Goal: Task Accomplishment & Management: Use online tool/utility

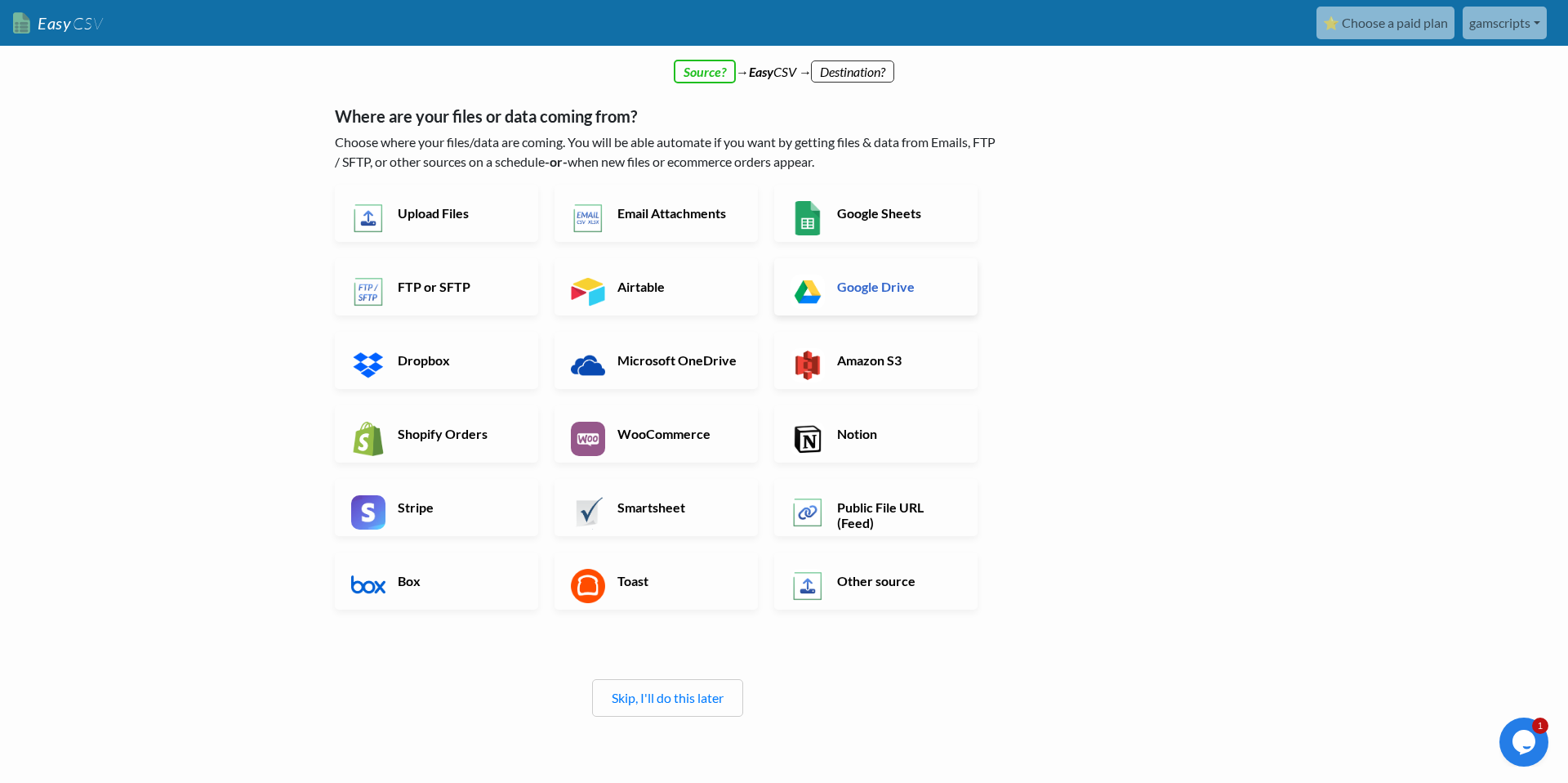
click at [883, 295] on link "Google Drive" at bounding box center [876, 286] width 203 height 57
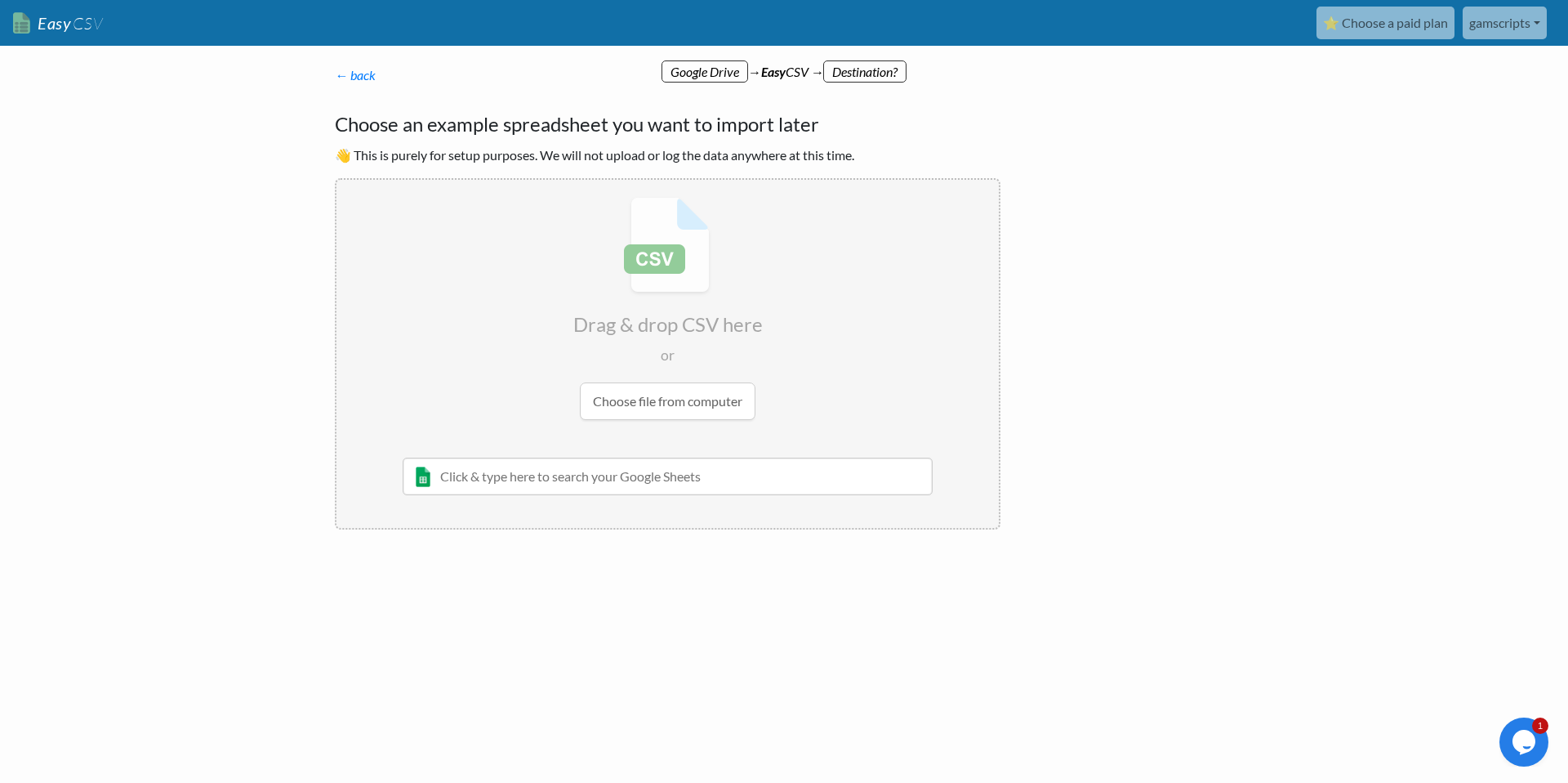
click at [639, 474] on input "text" at bounding box center [667, 476] width 530 height 38
type input "p"
type input "P"
type input "parents"
click at [522, 506] on div "Parents" at bounding box center [679, 509] width 483 height 20
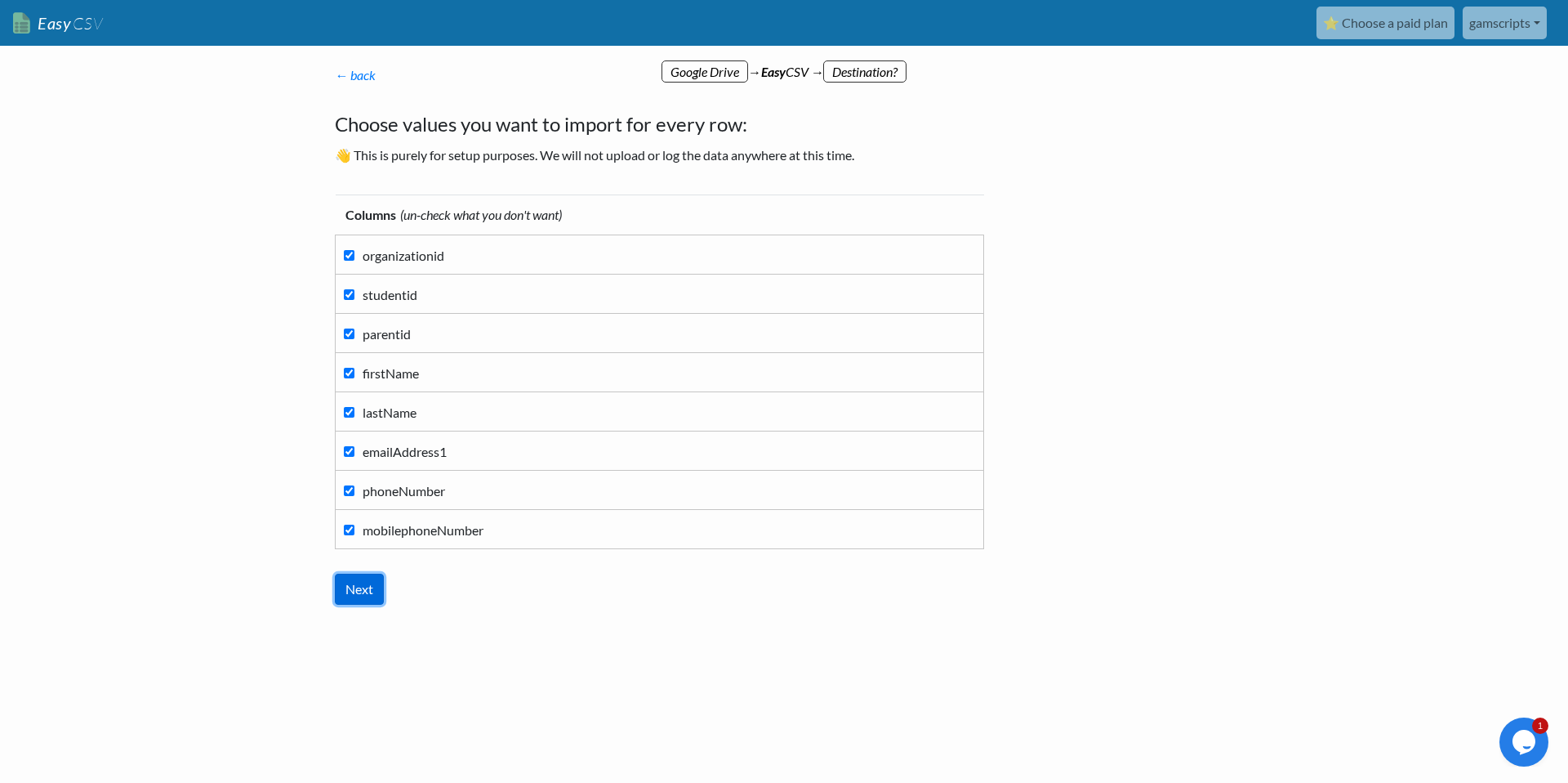
click at [367, 592] on input "Next" at bounding box center [359, 589] width 49 height 31
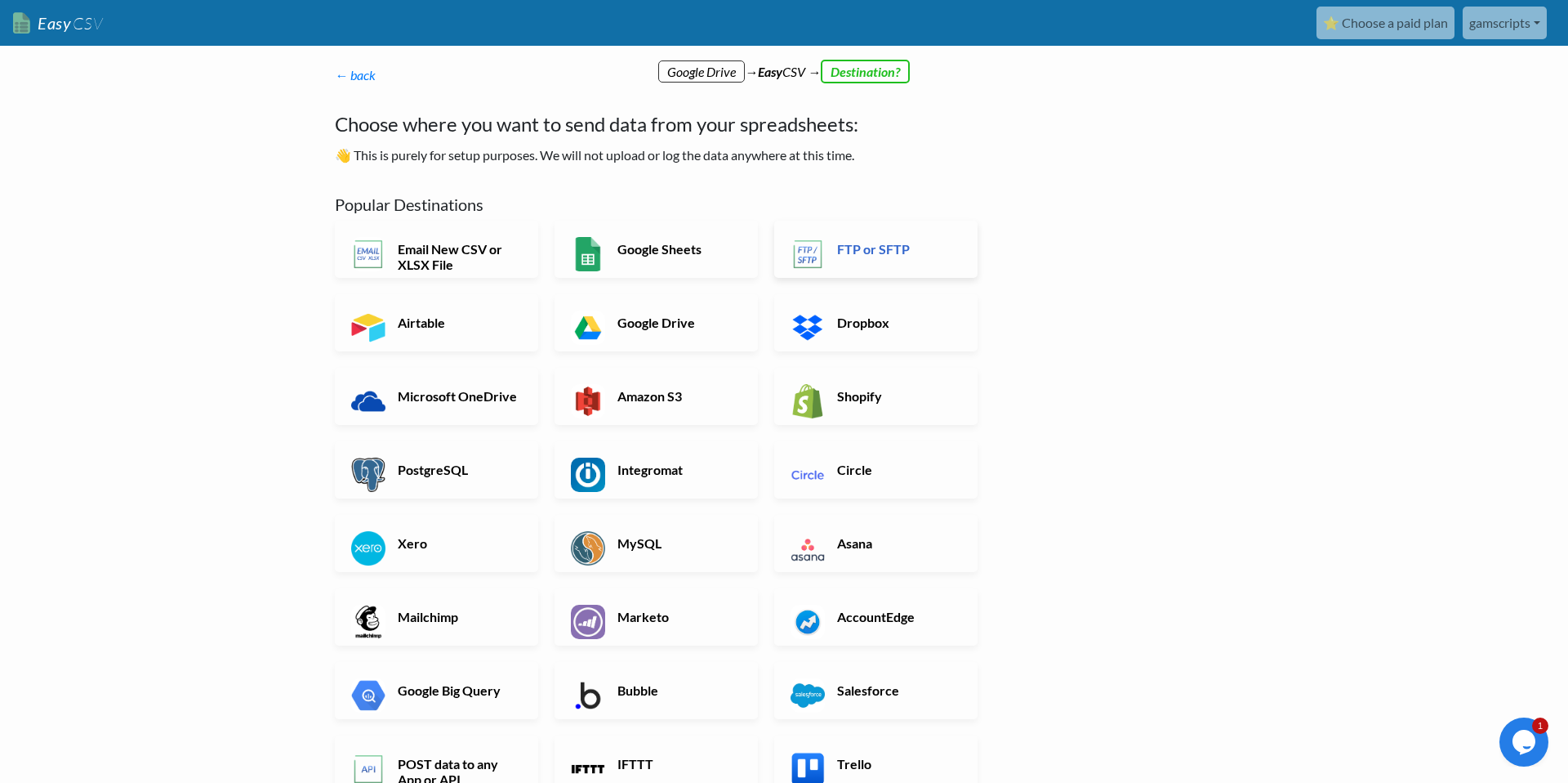
click at [878, 267] on link "FTP or SFTP" at bounding box center [876, 248] width 203 height 57
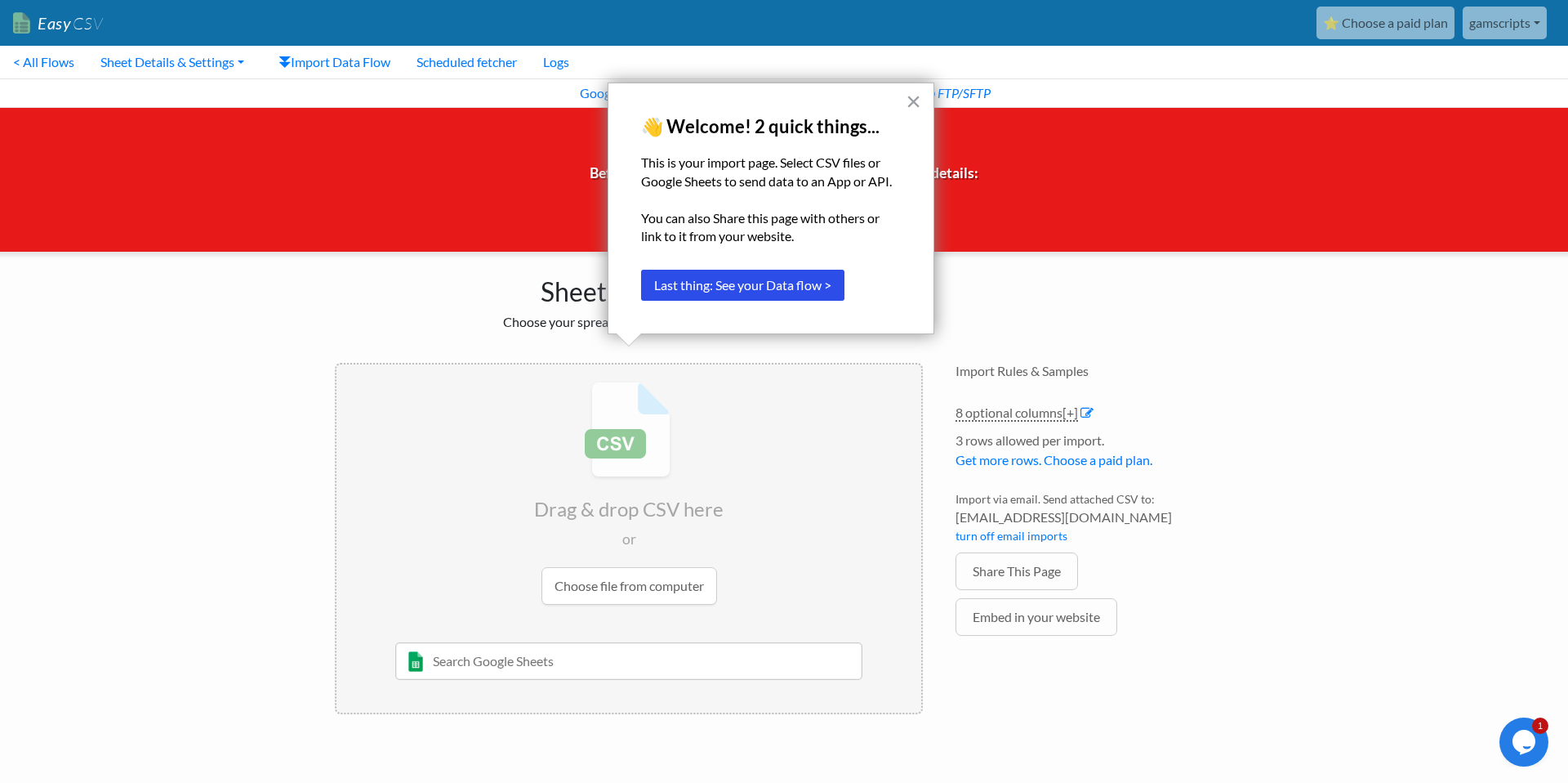
click at [522, 649] on input "text" at bounding box center [630, 661] width 468 height 38
type input "parents"
click at [475, 693] on div "Parents" at bounding box center [642, 693] width 421 height 20
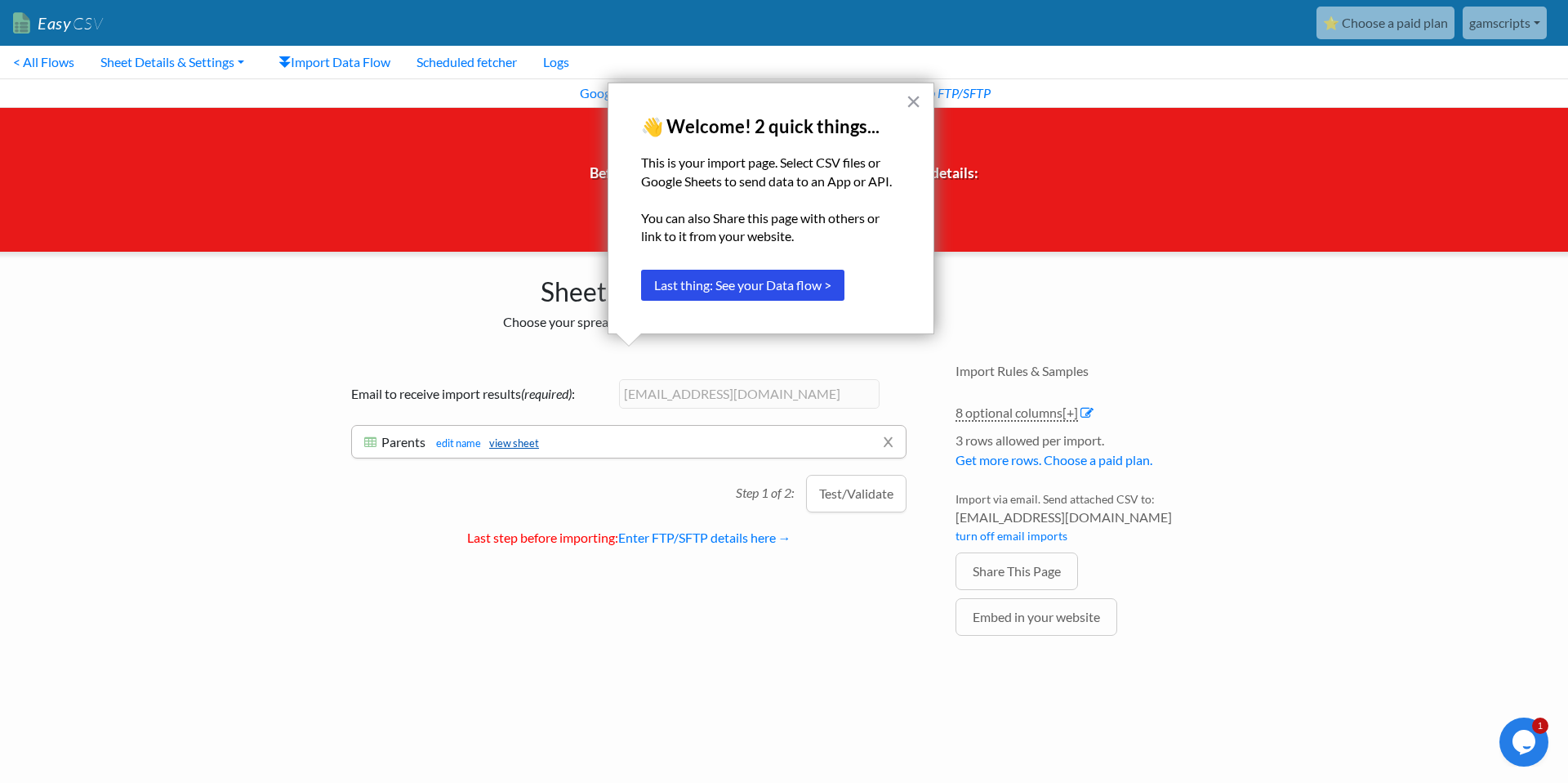
click at [523, 444] on link "view sheet" at bounding box center [510, 442] width 58 height 13
click at [916, 112] on button "×" at bounding box center [914, 102] width 16 height 26
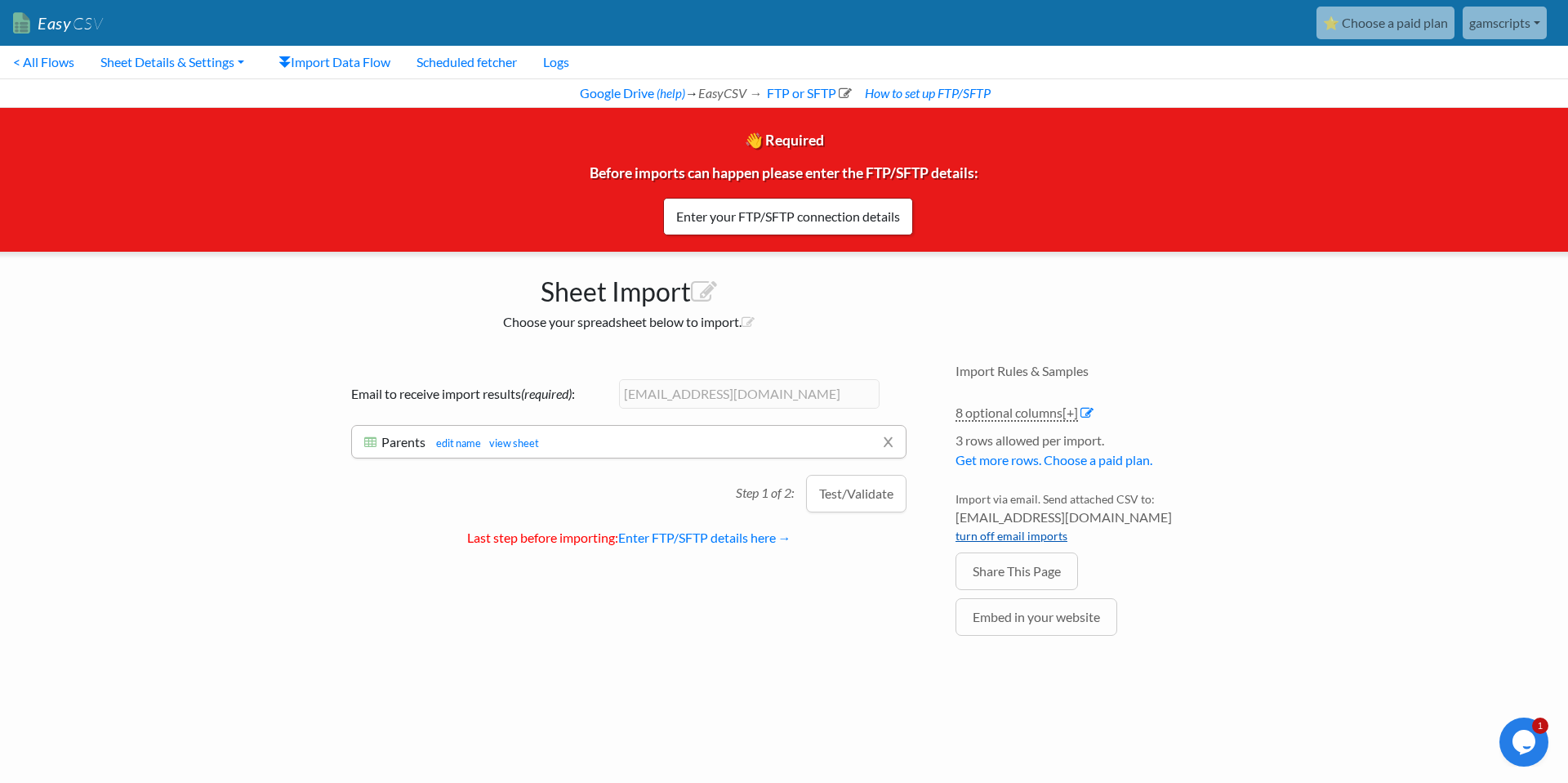
click at [971, 538] on link "turn off email imports" at bounding box center [1011, 536] width 112 height 14
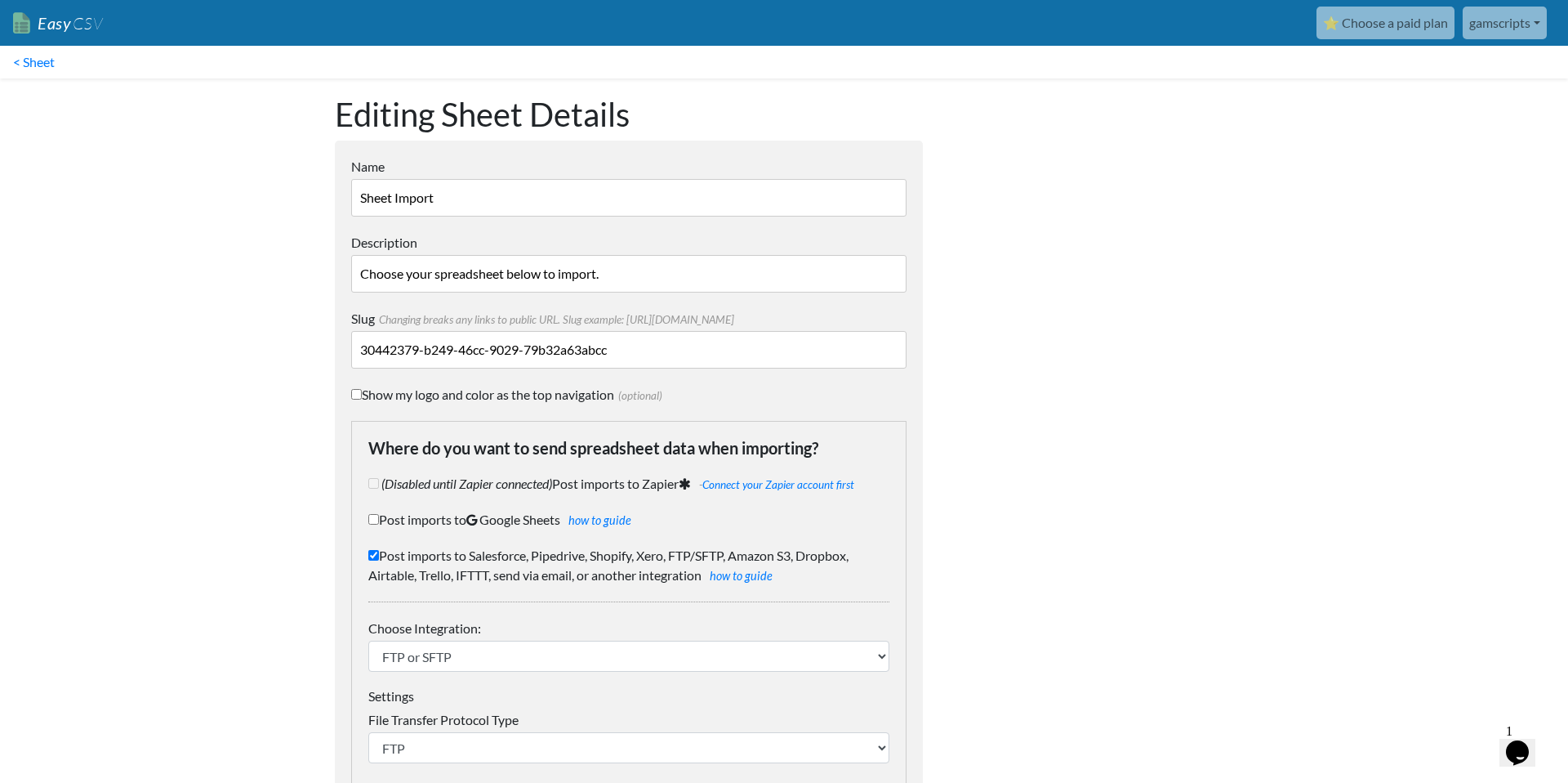
click at [512, 199] on input "Sheet Import" at bounding box center [630, 198] width 556 height 38
click at [54, 63] on link "< Sheet" at bounding box center [34, 62] width 68 height 33
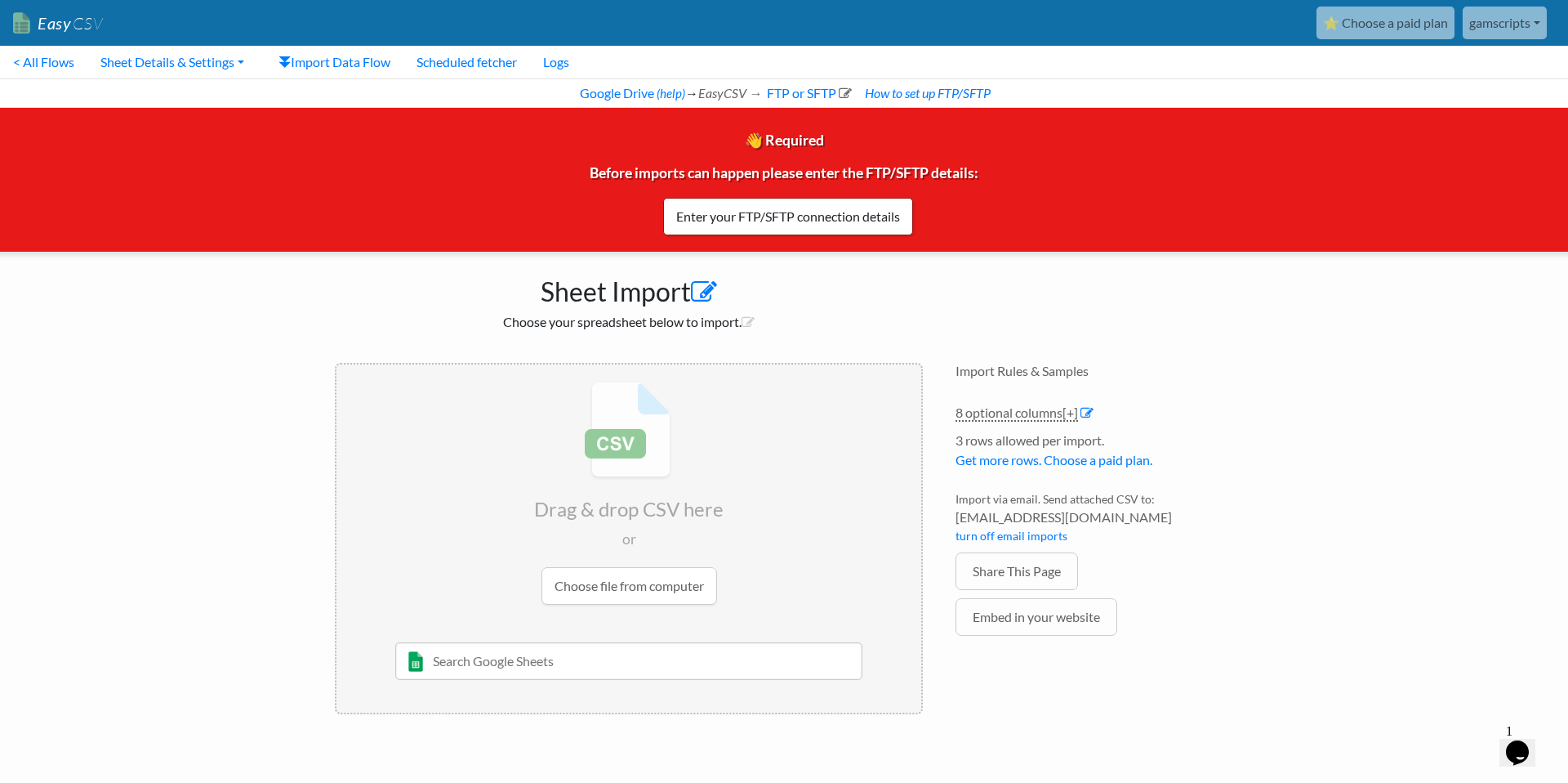
click at [703, 294] on icon at bounding box center [704, 292] width 26 height 26
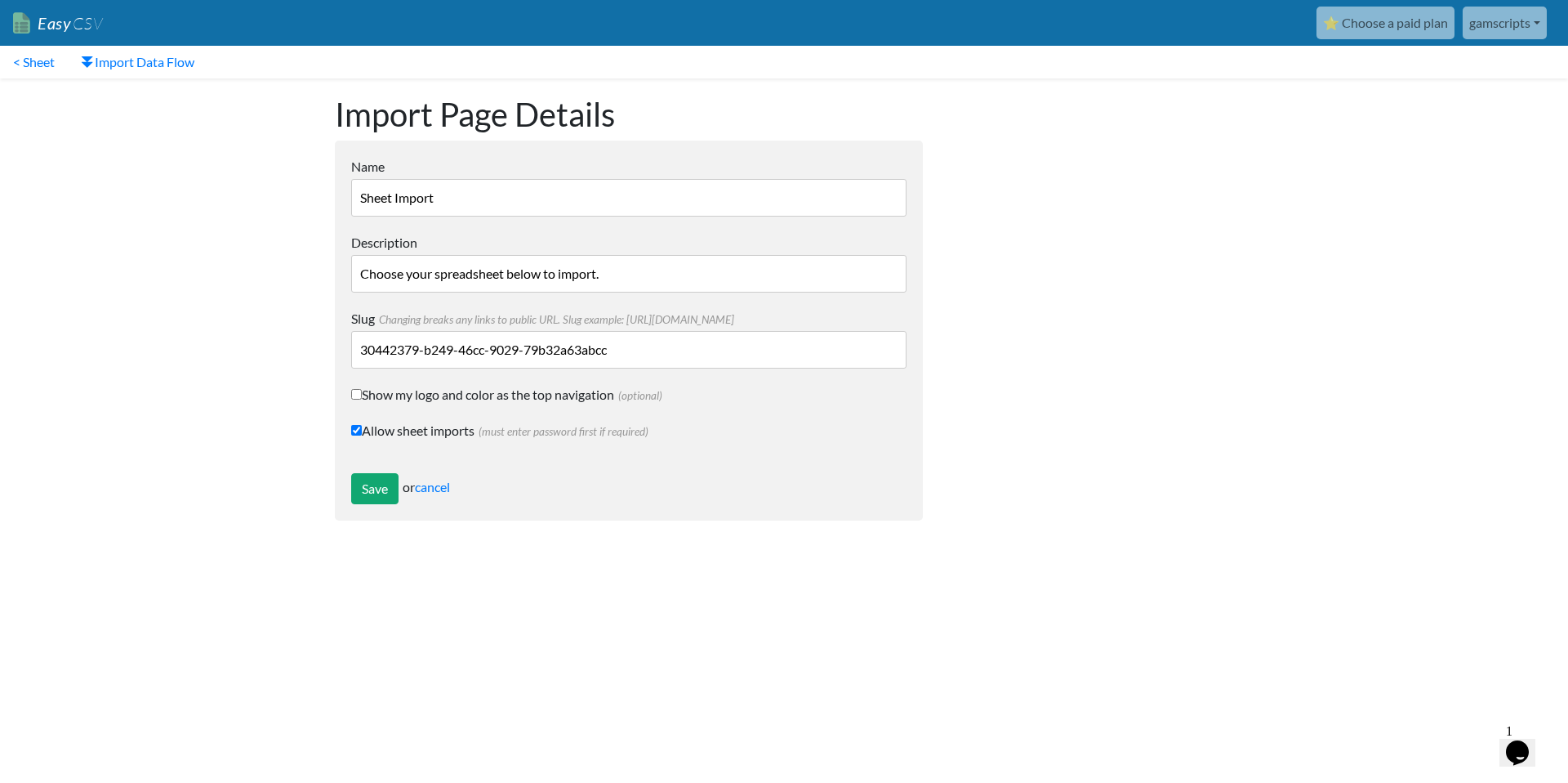
click at [555, 199] on input "Sheet Import" at bounding box center [630, 198] width 556 height 38
type input "Parents.csv"
click at [370, 484] on input "Save" at bounding box center [376, 488] width 48 height 31
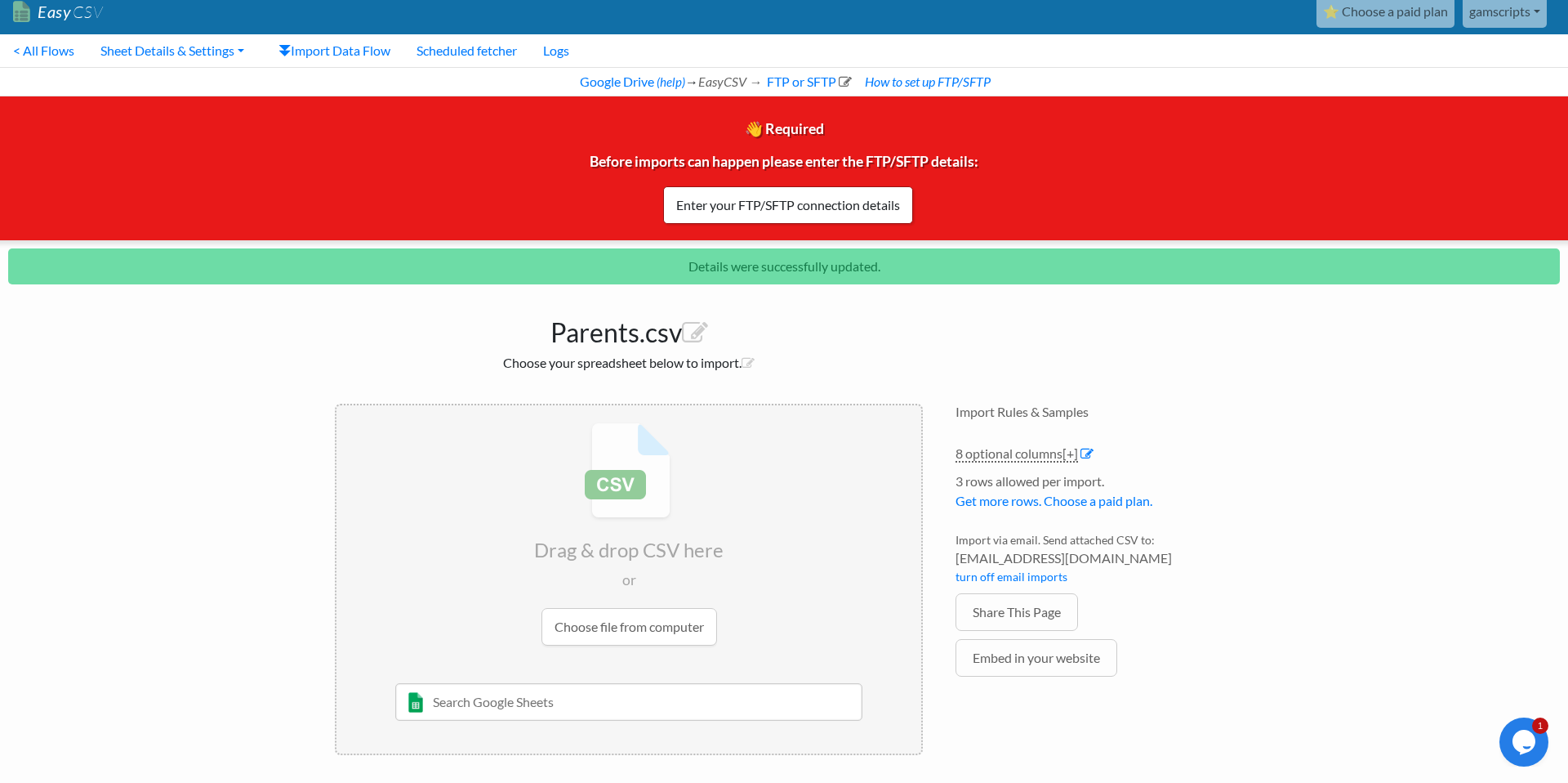
scroll to position [13, 0]
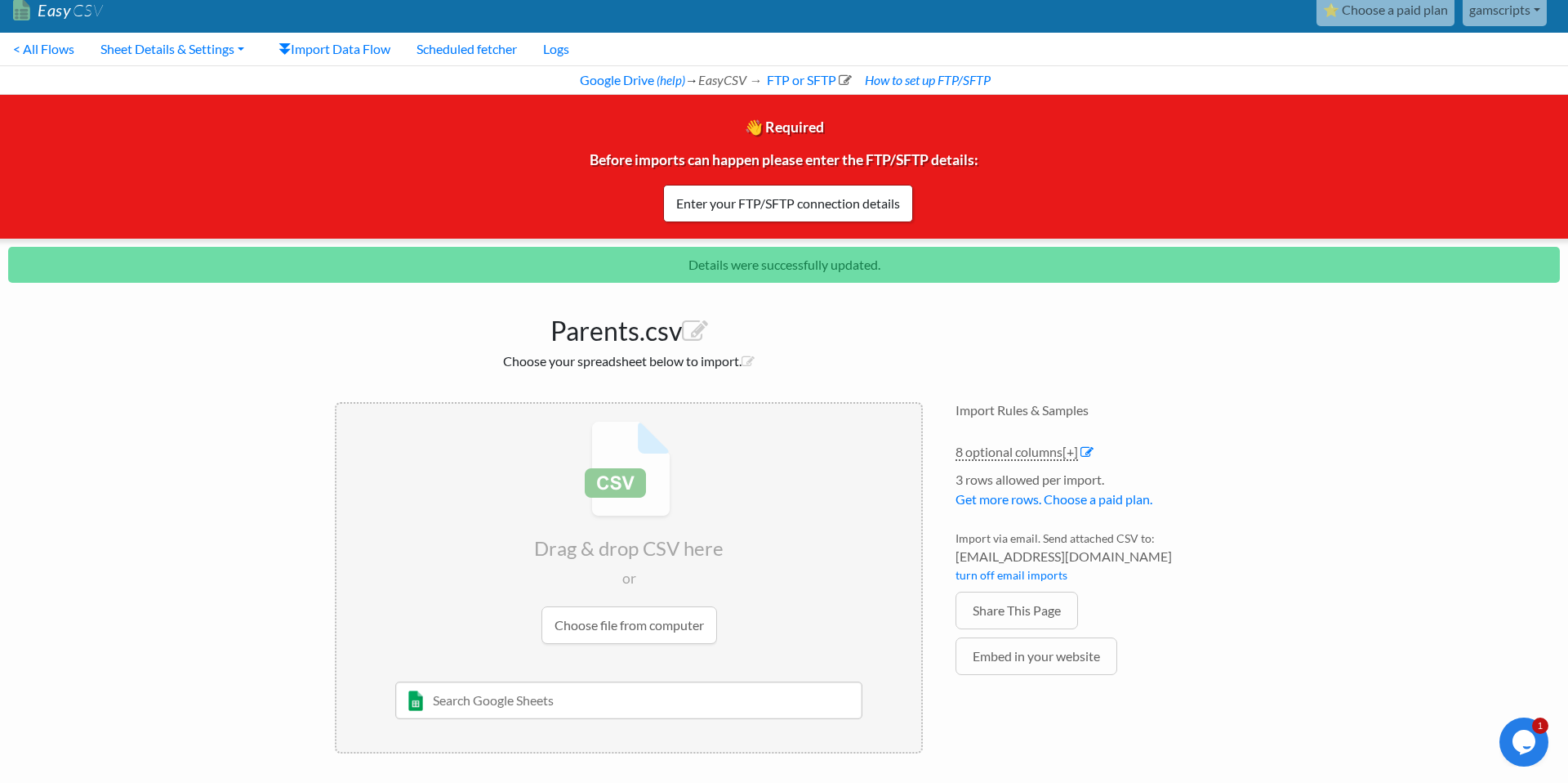
click at [483, 703] on input "text" at bounding box center [630, 700] width 468 height 38
type input "parent"
click at [457, 728] on div "finalsiteParent" at bounding box center [642, 733] width 421 height 20
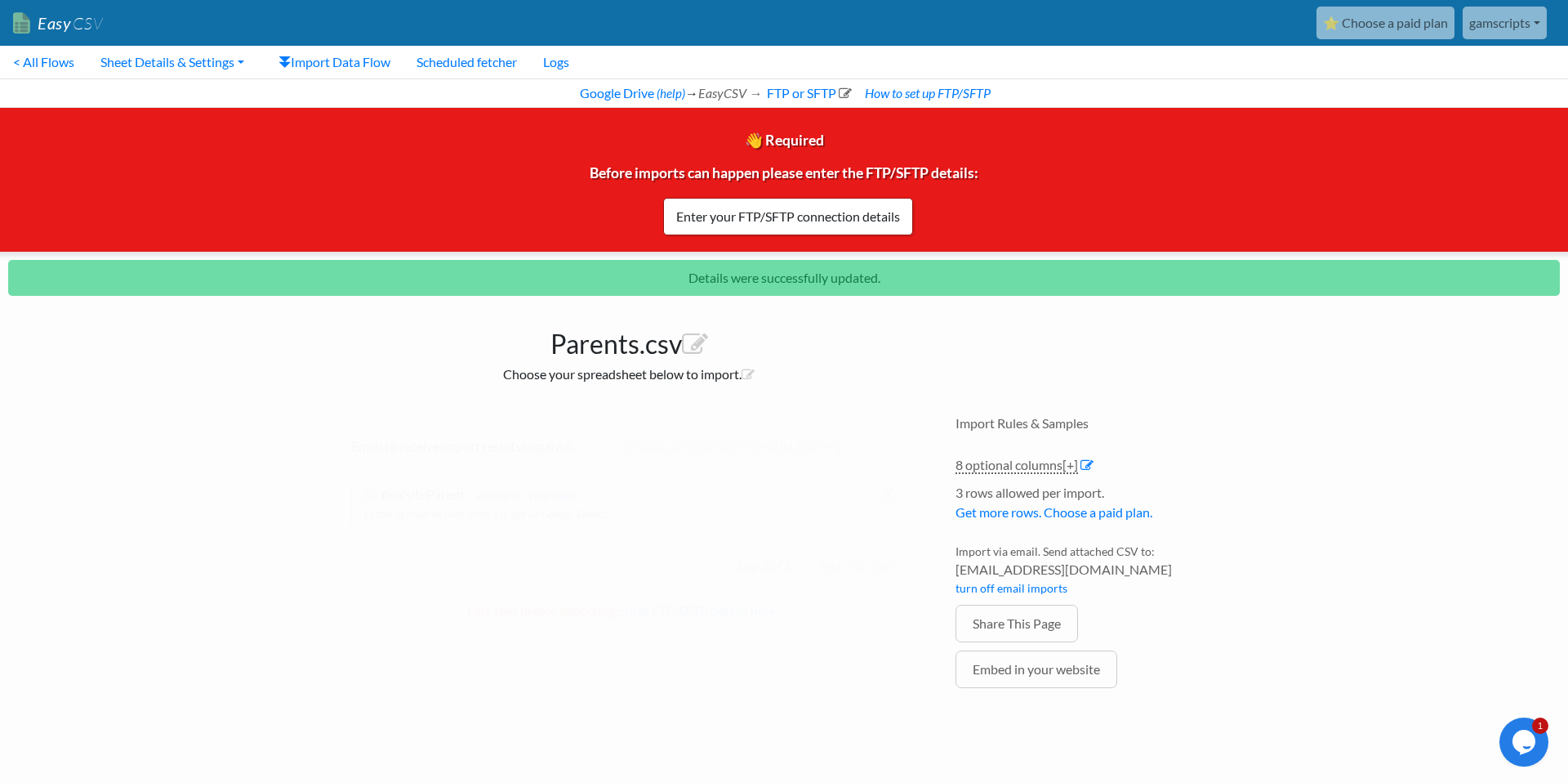
scroll to position [0, 0]
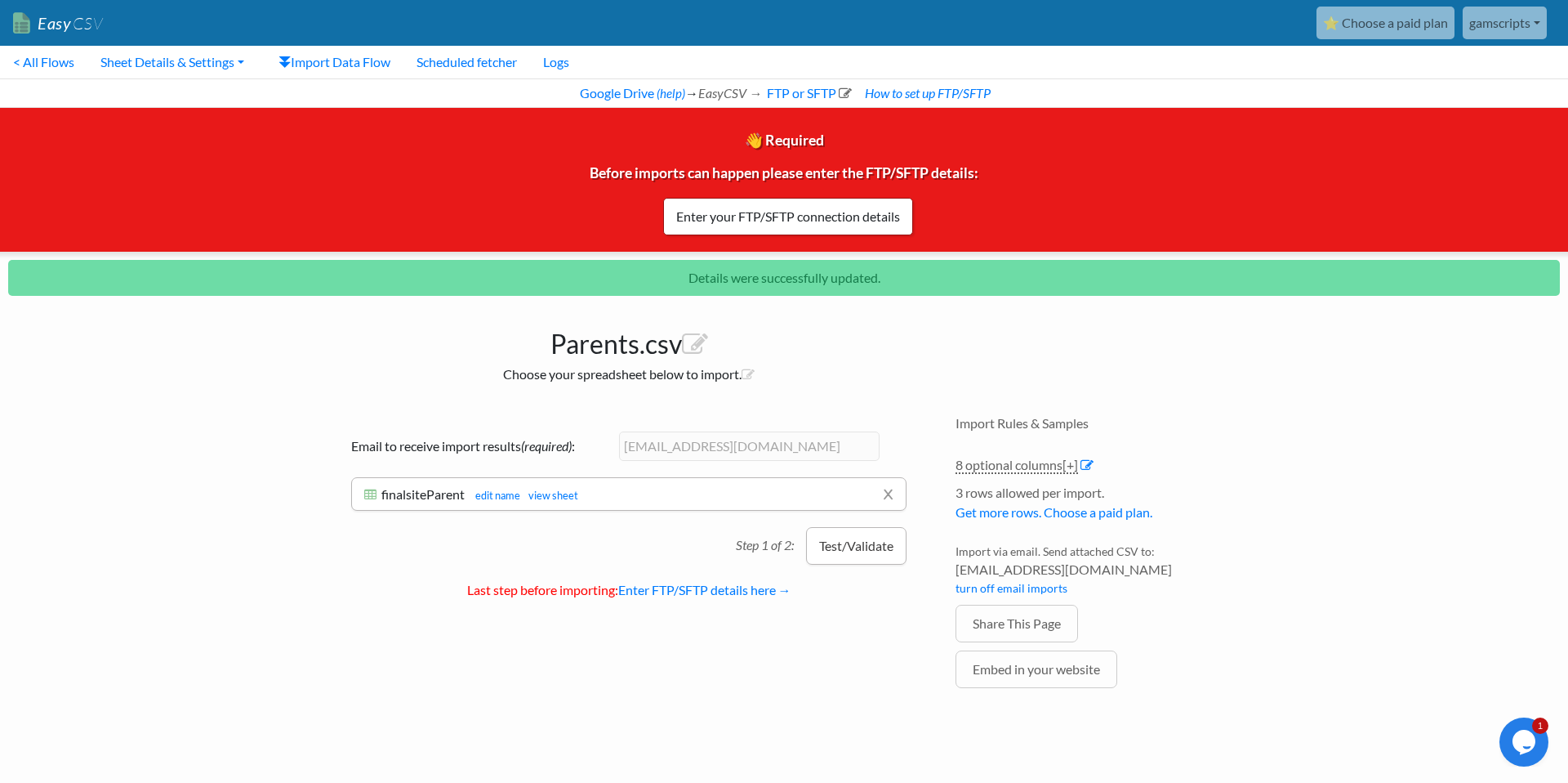
click at [839, 558] on button "Test/Validate" at bounding box center [856, 546] width 101 height 38
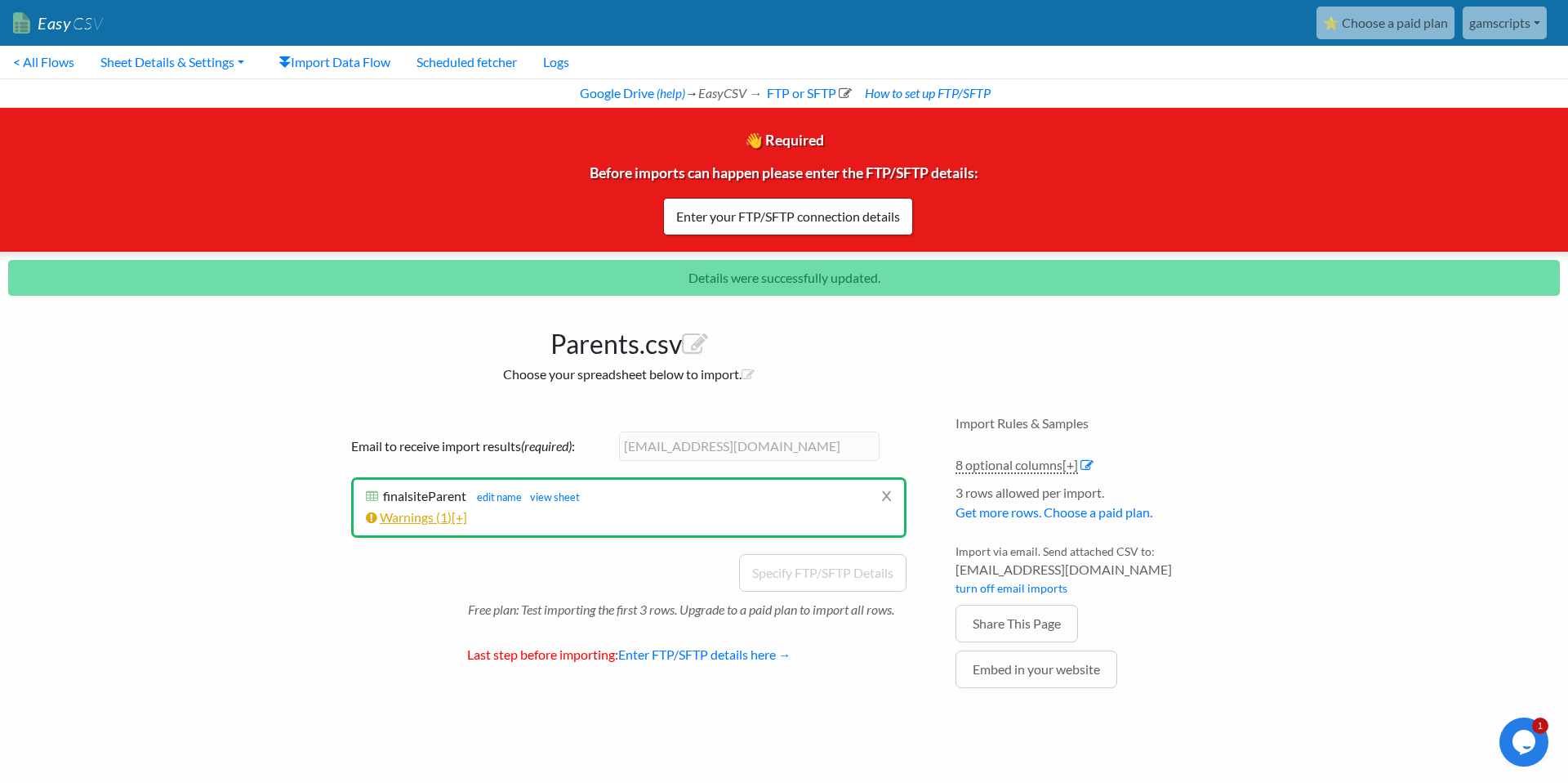
click at [460, 521] on span "[+]" at bounding box center [459, 517] width 16 height 16
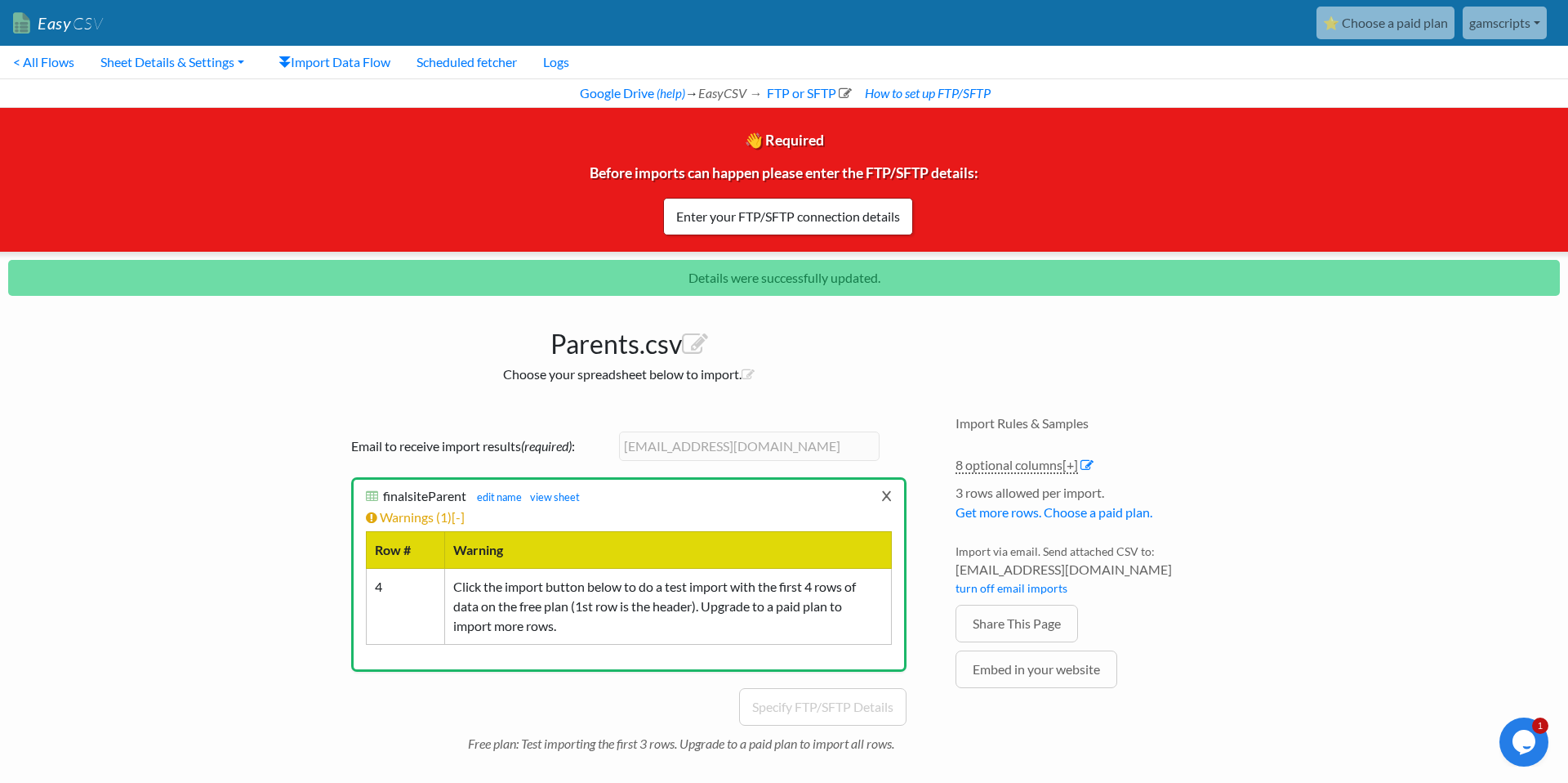
click at [883, 501] on link "x" at bounding box center [887, 494] width 11 height 31
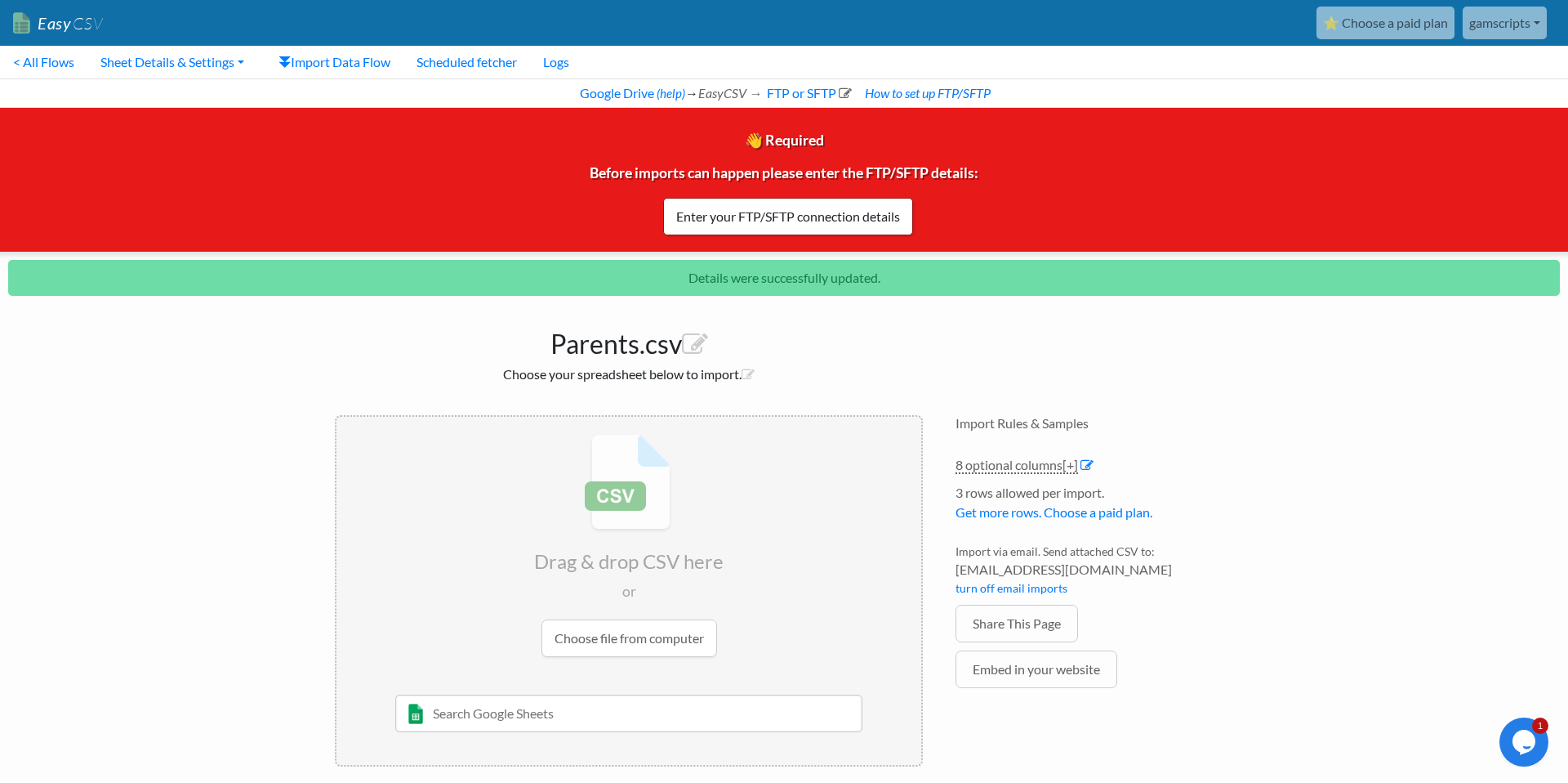
scroll to position [13, 0]
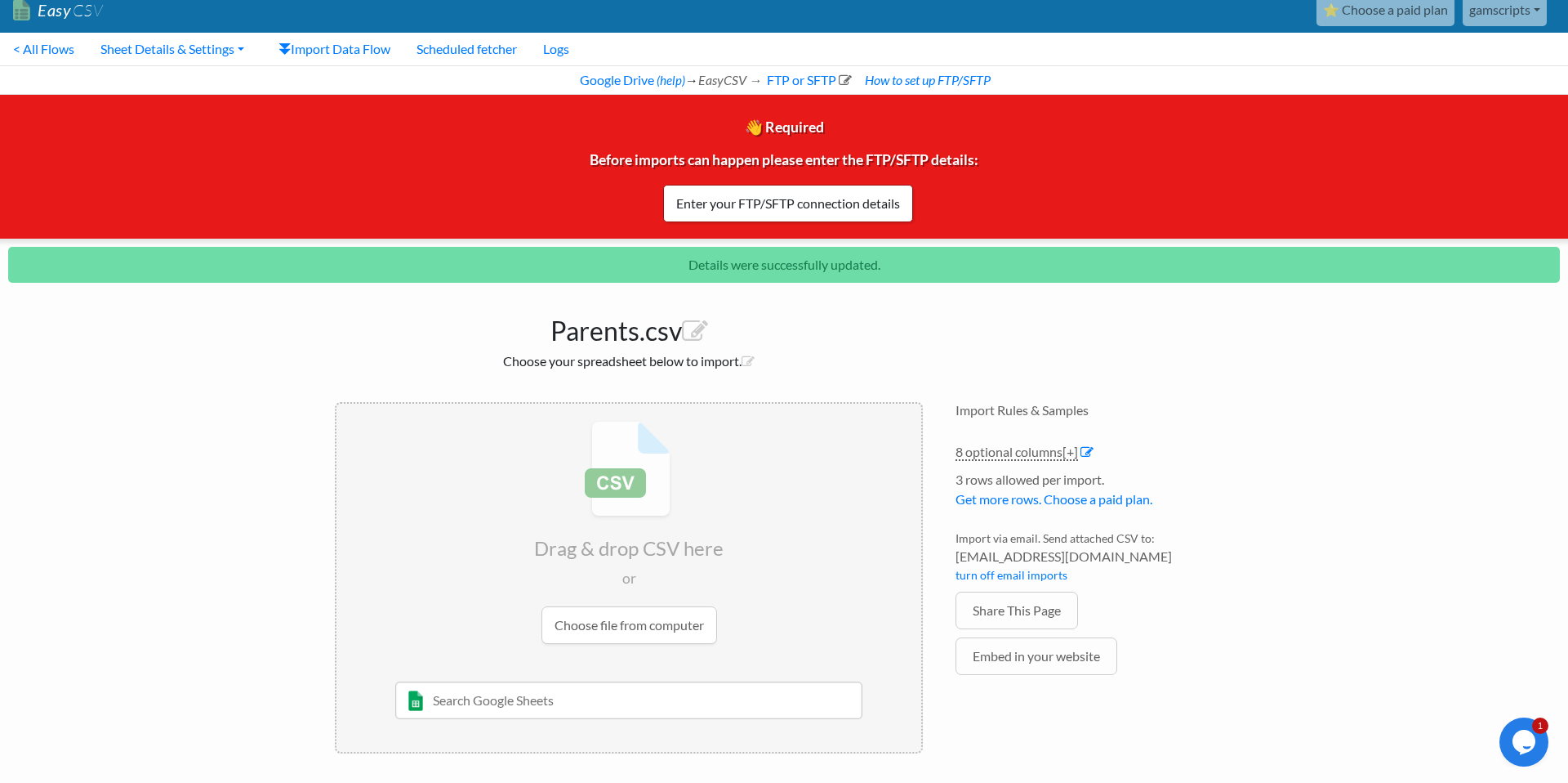
click at [520, 710] on input "text" at bounding box center [630, 700] width 468 height 38
type input "parents"
click at [474, 732] on div "Parents" at bounding box center [642, 733] width 421 height 20
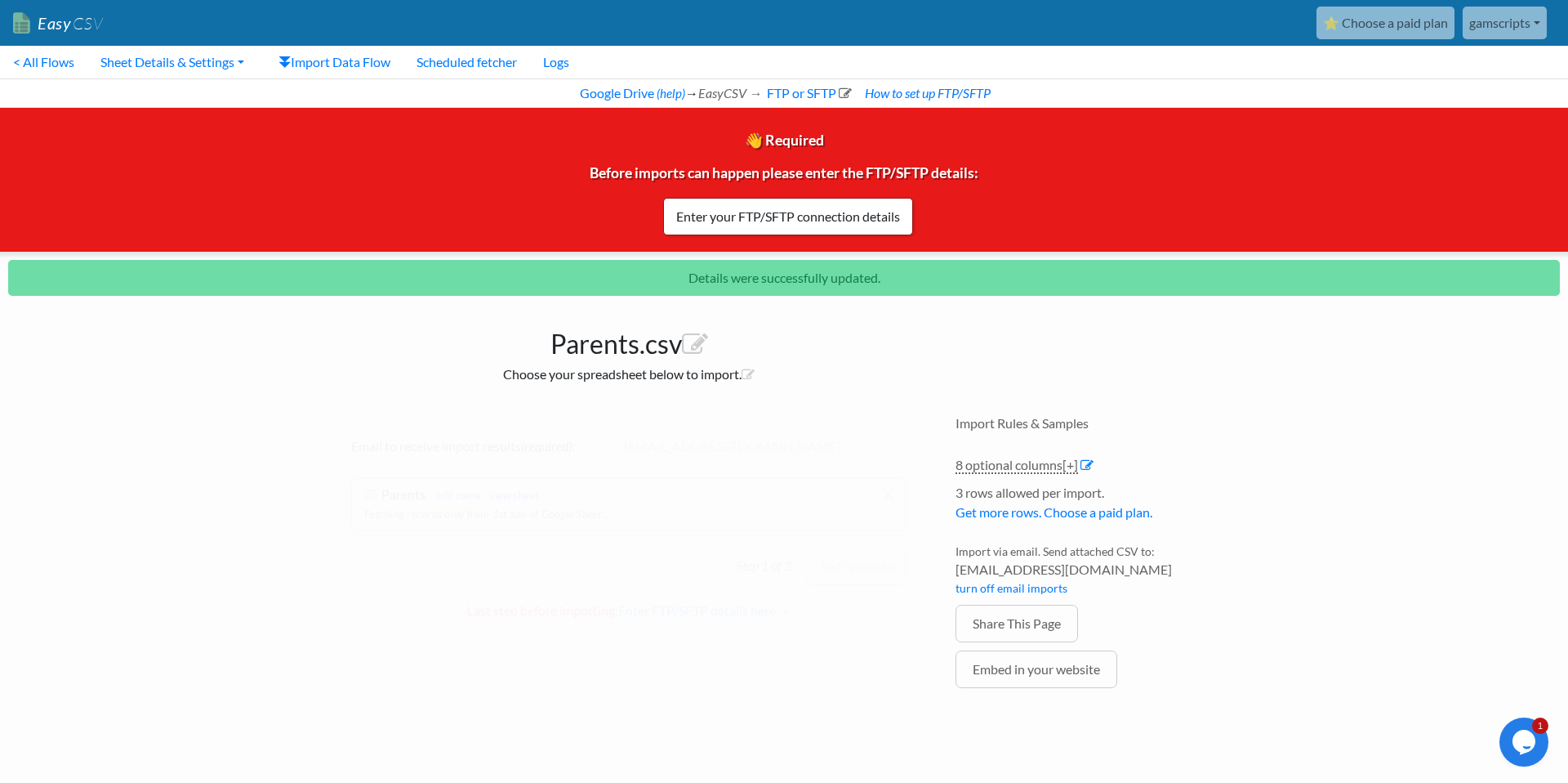
scroll to position [0, 0]
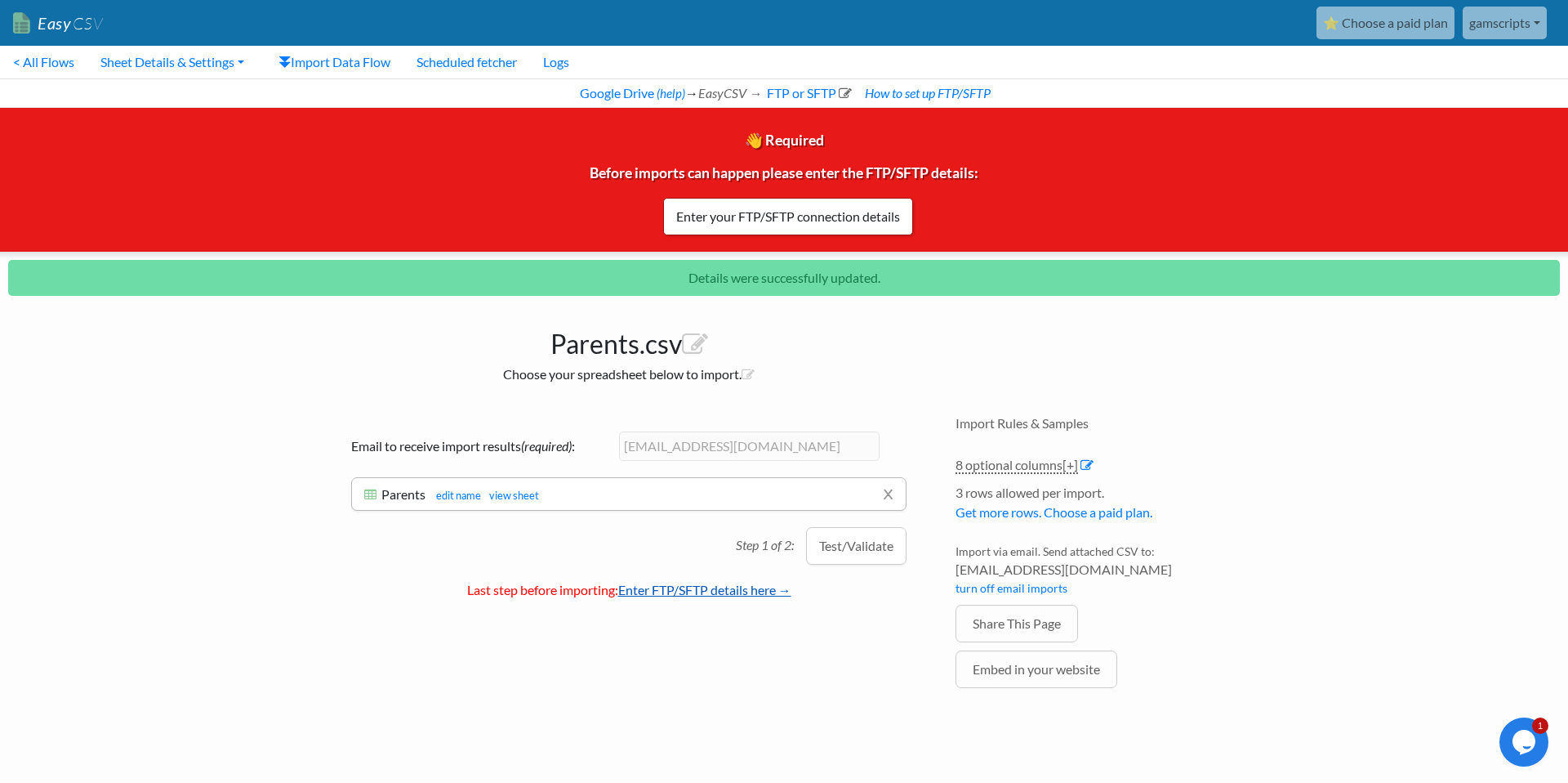
click at [655, 593] on link "Enter FTP/SFTP details here →" at bounding box center [705, 590] width 173 height 16
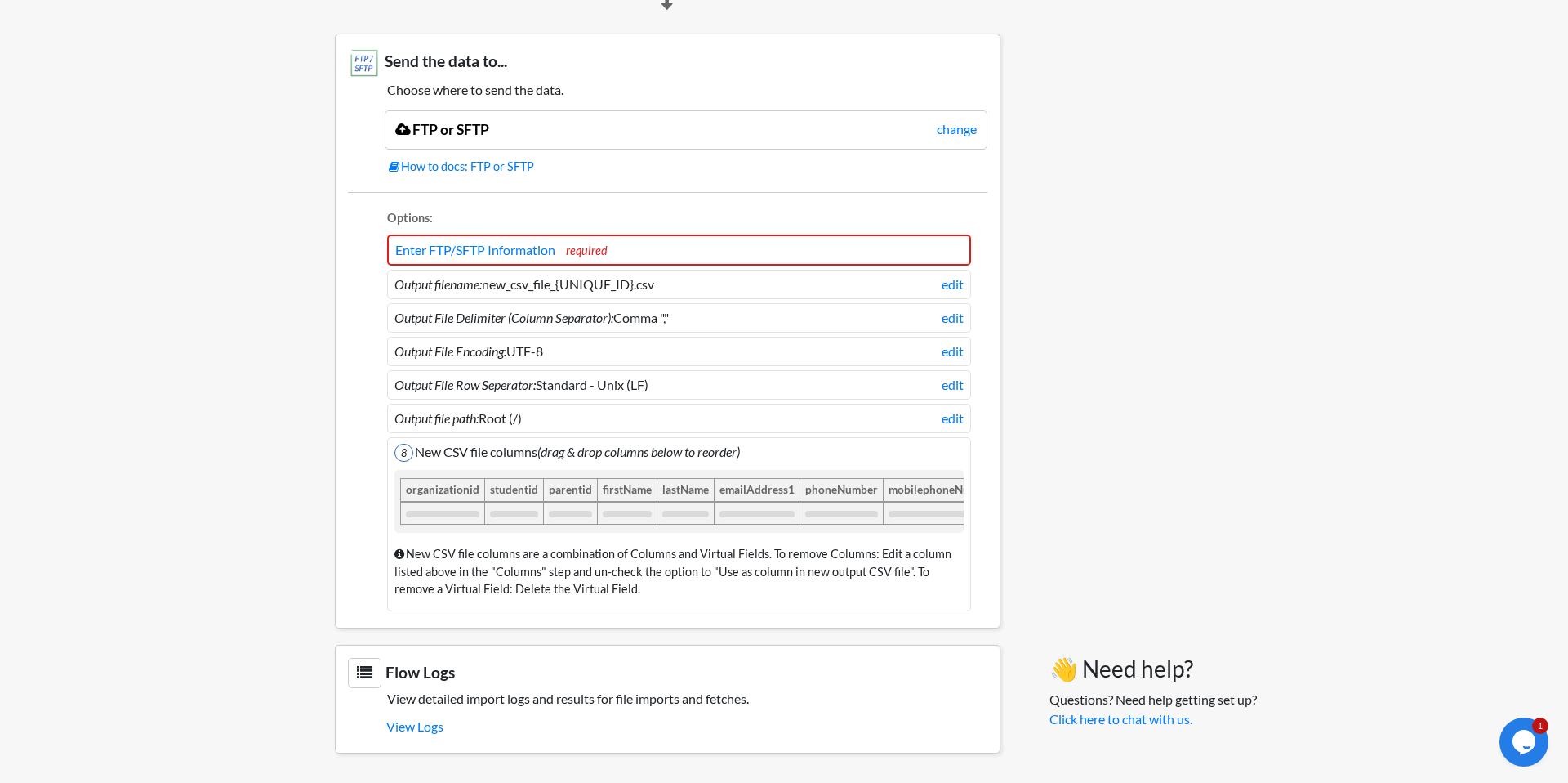
click at [612, 249] on li "Enter FTP/SFTP Information required" at bounding box center [679, 249] width 584 height 31
click at [597, 250] on span "required" at bounding box center [587, 250] width 42 height 14
click at [522, 239] on li "Enter FTP/SFTP Information required" at bounding box center [679, 249] width 584 height 31
click at [537, 252] on link "Enter FTP/SFTP Information" at bounding box center [475, 250] width 160 height 16
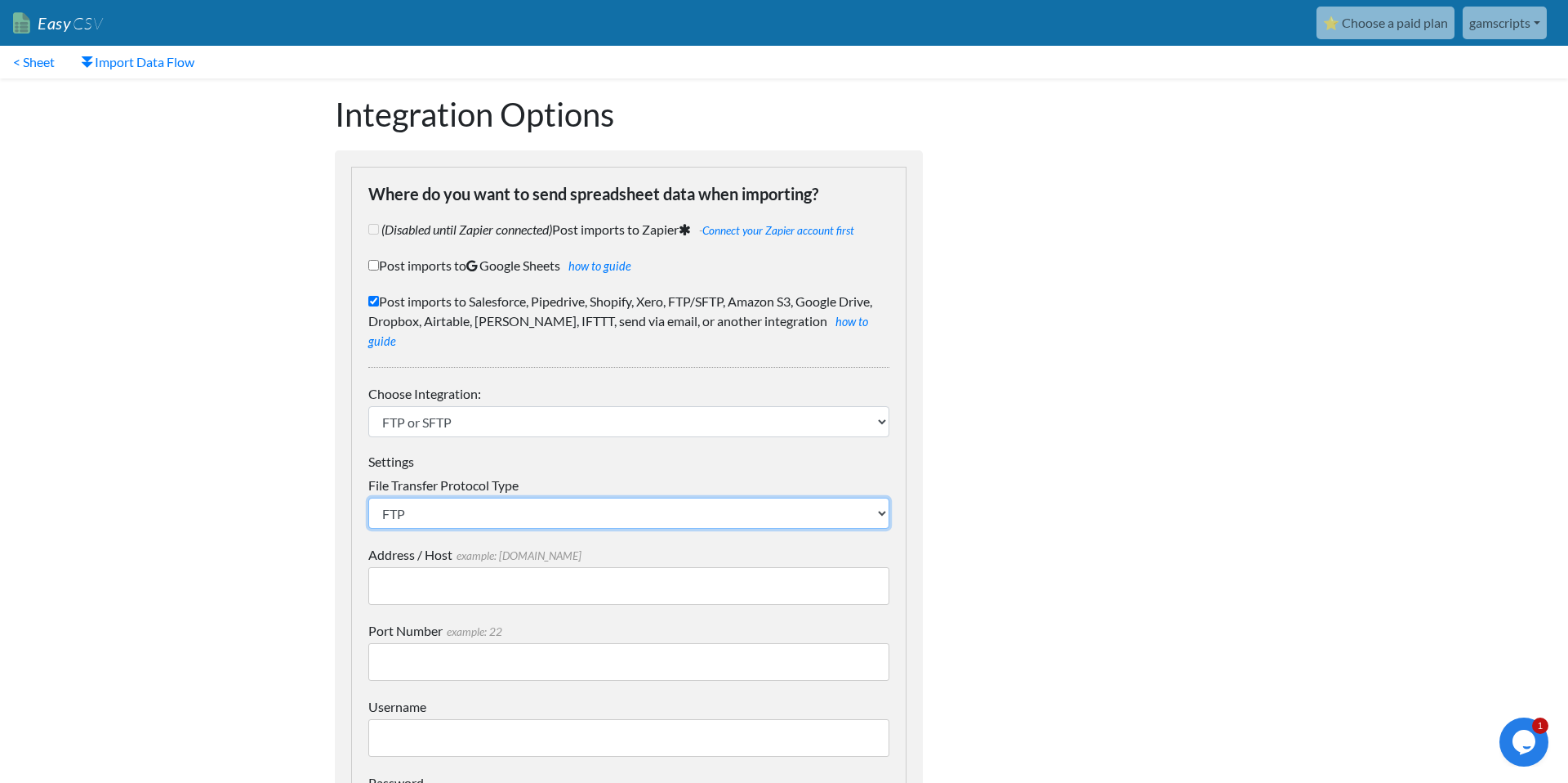
click at [434, 497] on select "SFTP FTP FTPS" at bounding box center [629, 512] width 521 height 31
select select "FTPS"
click at [369, 497] on select "SFTP FTP FTPS" at bounding box center [629, 512] width 521 height 31
click at [455, 567] on input "Address / Host example: [DOMAIN_NAME]" at bounding box center [629, 586] width 521 height 38
paste input "[DOMAIN_NAME]"
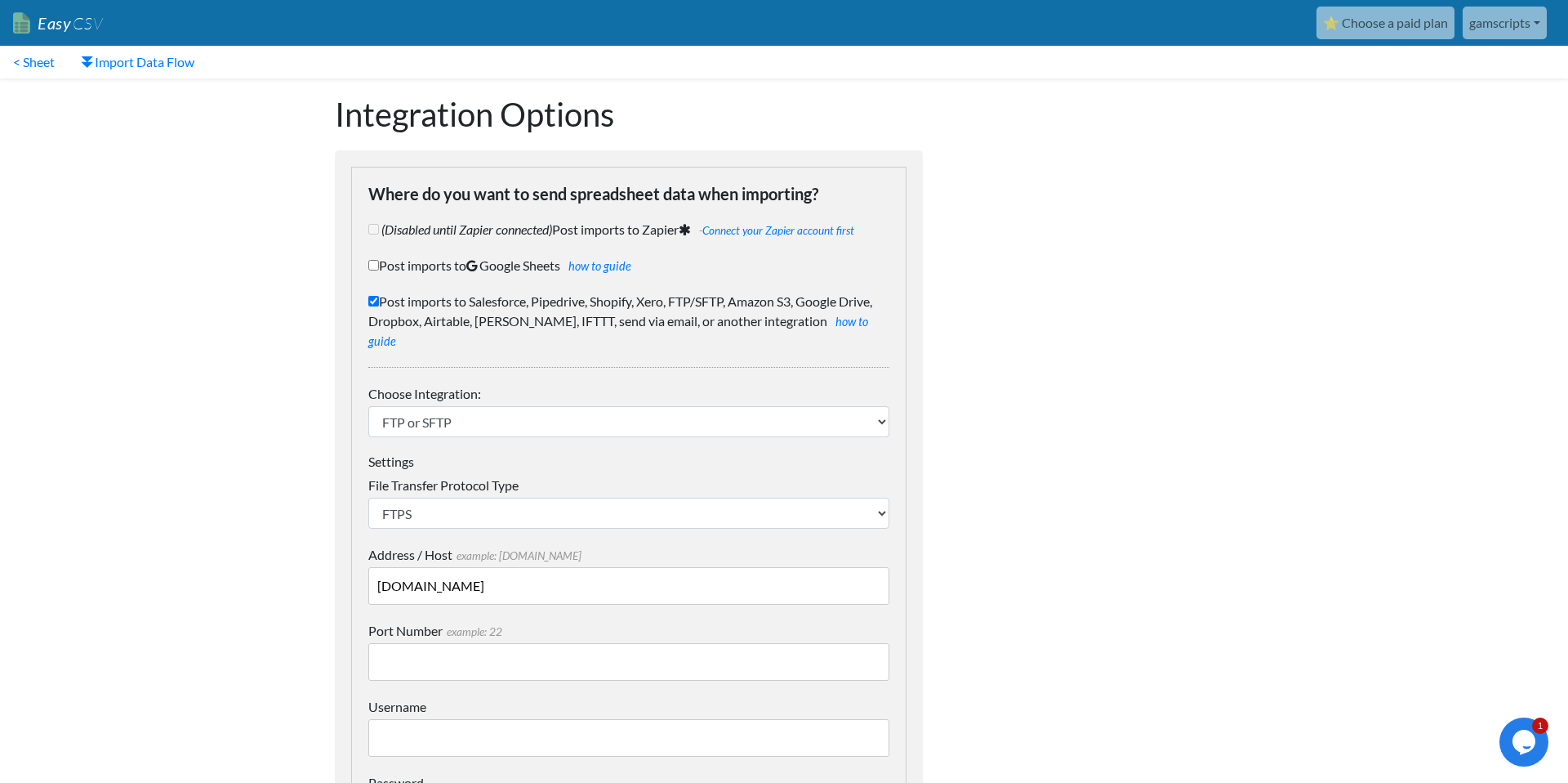
type input "[DOMAIN_NAME]"
click at [441, 643] on input "Port Number example: 22" at bounding box center [629, 661] width 521 height 38
type input "22"
click at [420, 719] on input "Username" at bounding box center [629, 738] width 521 height 38
paste input "columbushs176241"
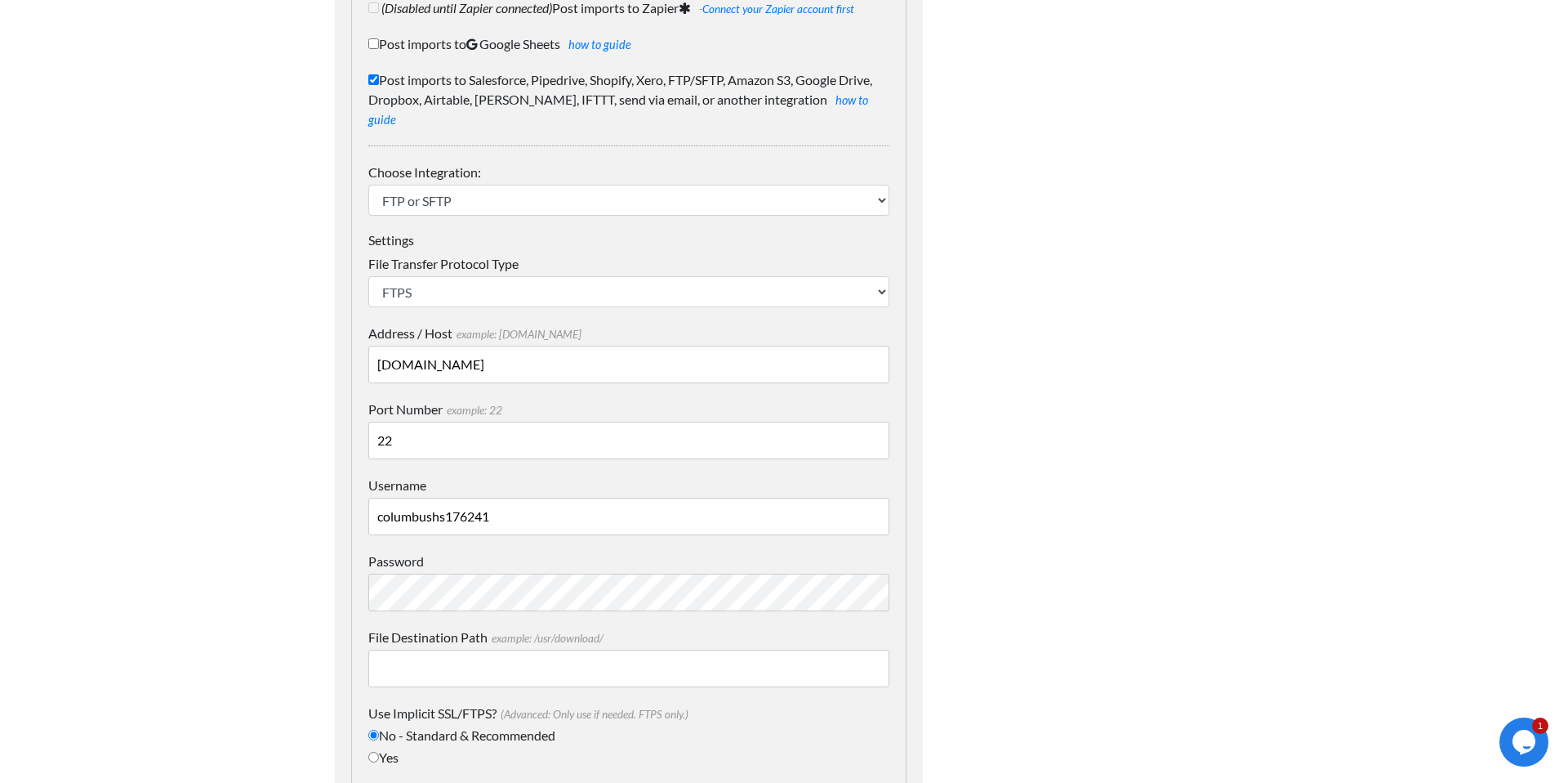
scroll to position [264, 0]
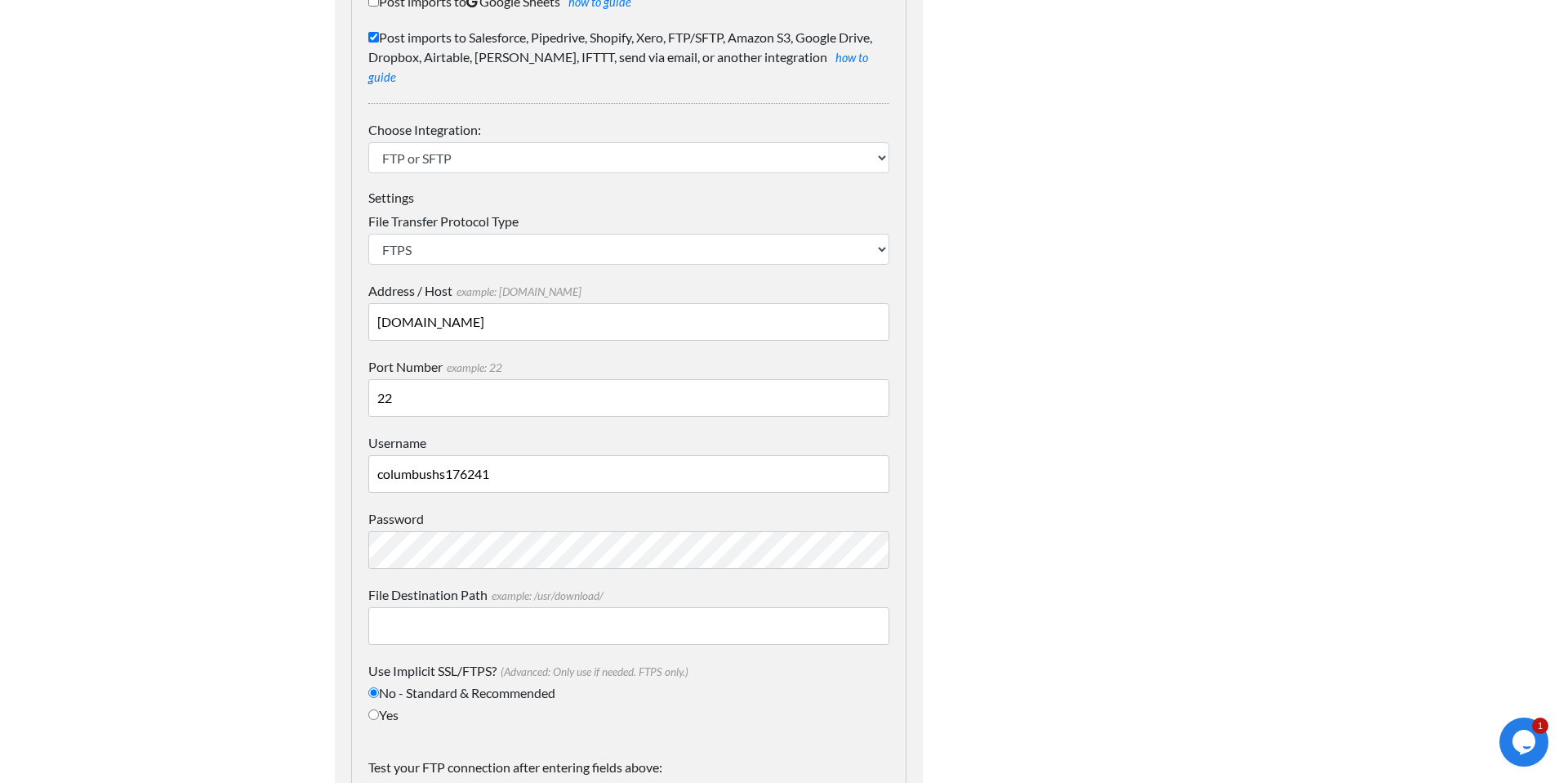
type input "columbushs176241"
click at [612, 607] on input "File Destination Path example: /usr/download/" at bounding box center [629, 626] width 521 height 38
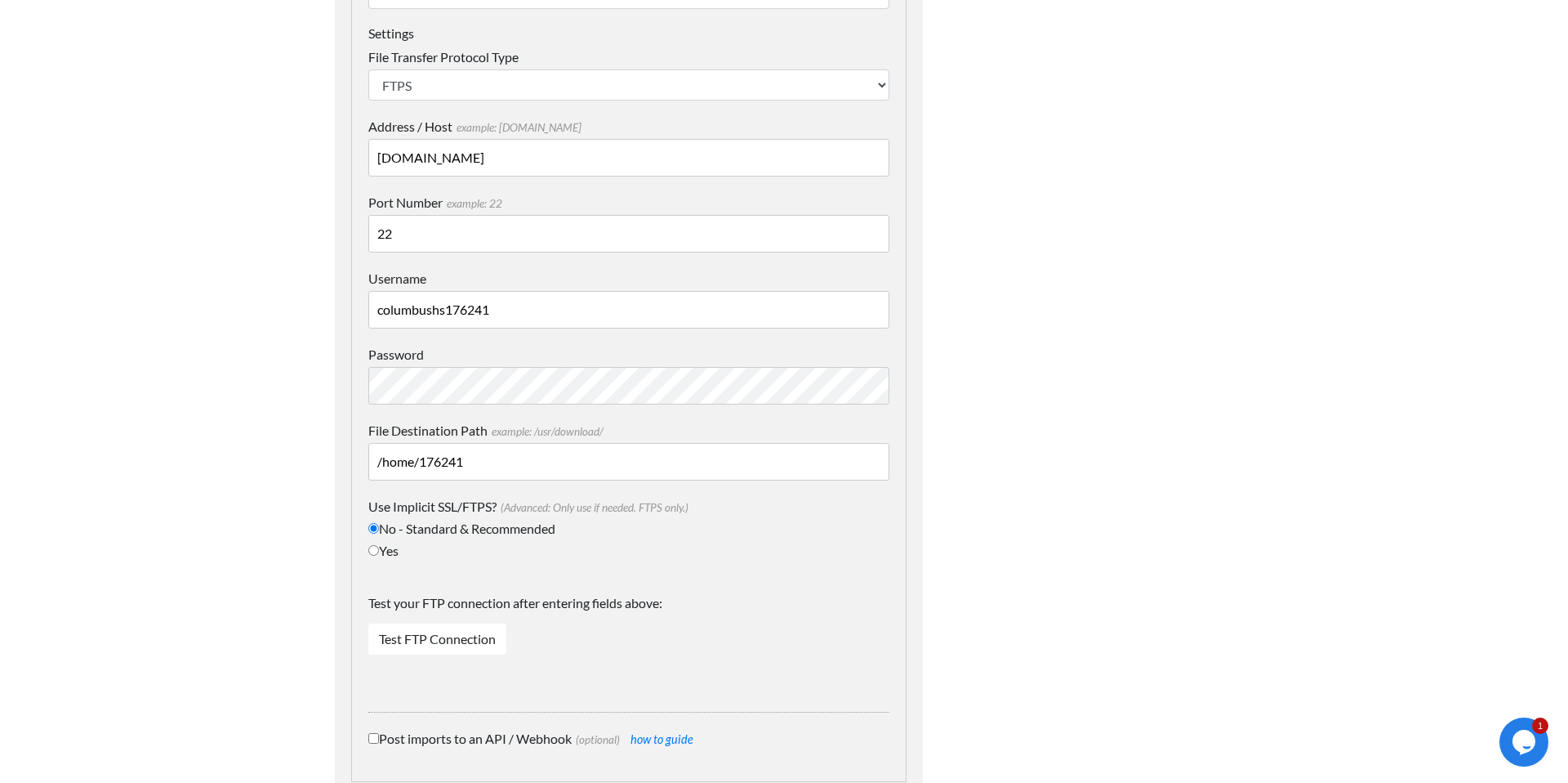
scroll to position [435, 0]
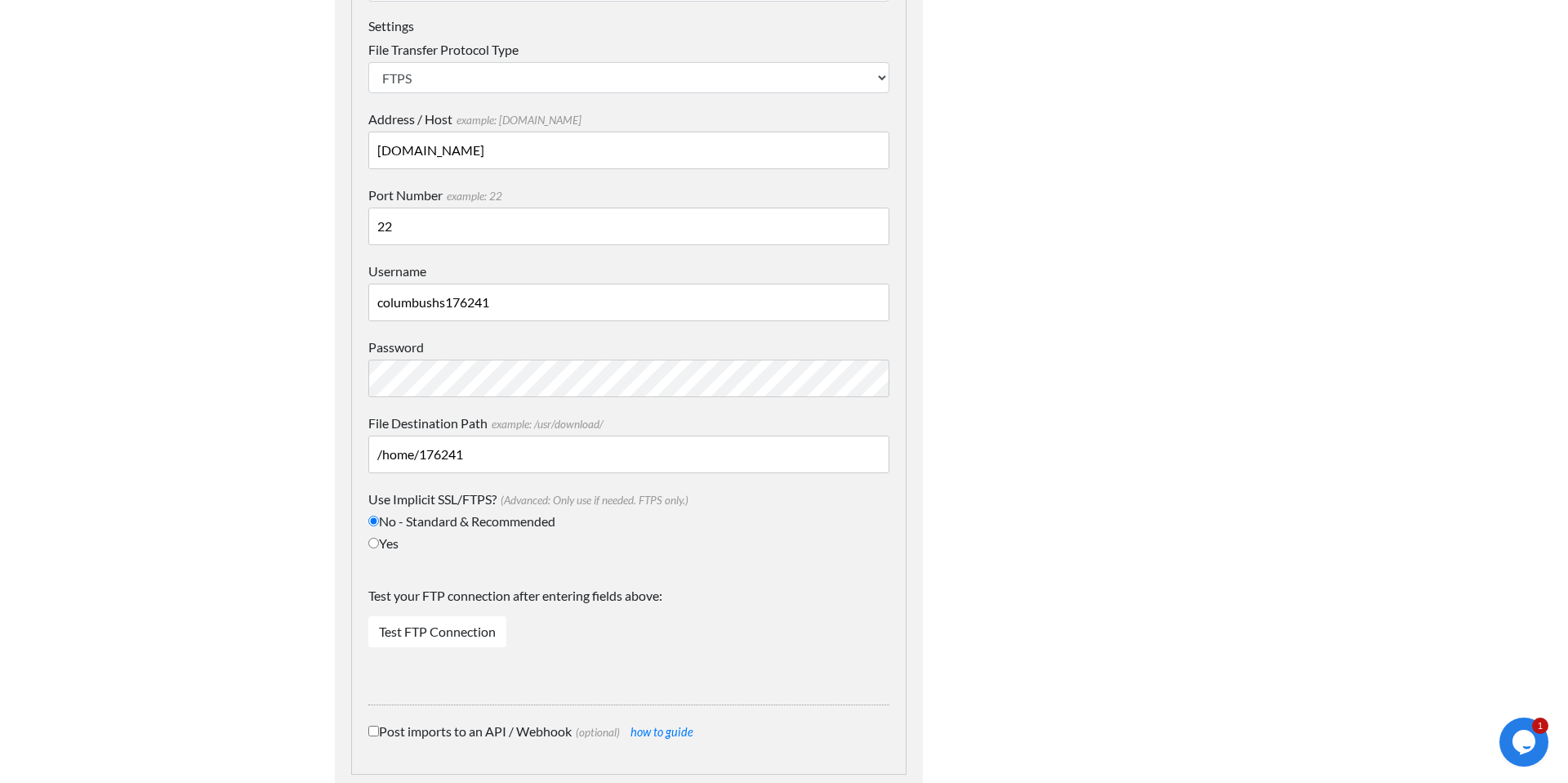
type input "/home/176241"
click at [454, 616] on link "Test FTP Connection" at bounding box center [437, 631] width 138 height 31
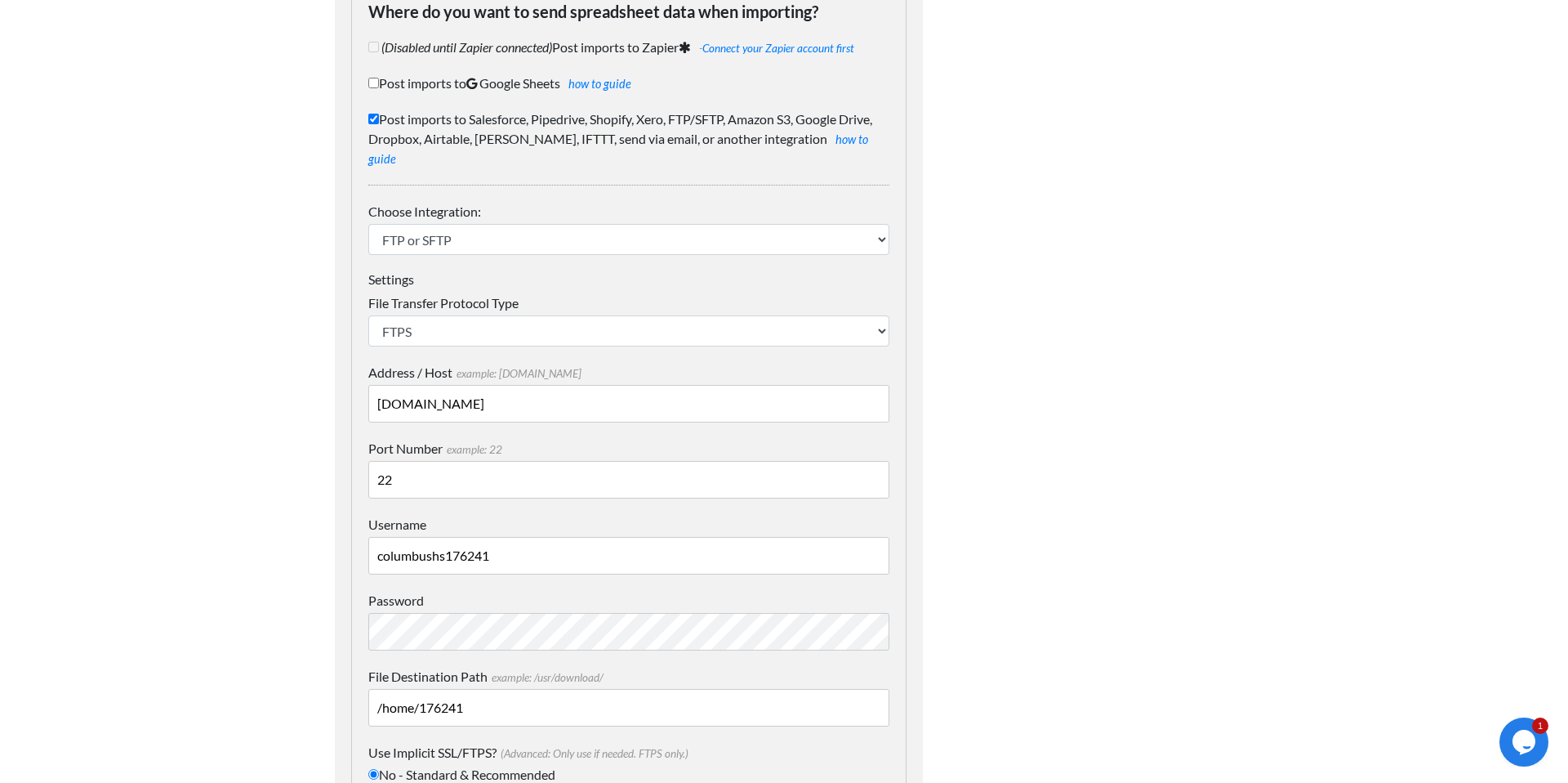
scroll to position [180, 0]
click at [710, 332] on div "Settings File Transfer Protocol Type SFTP FTP FTPS Address / Host example: mydo…" at bounding box center [629, 624] width 521 height 701
click at [698, 320] on select "SFTP FTP FTPS" at bounding box center [629, 332] width 521 height 31
select select "SFTP"
click at [369, 317] on select "SFTP FTP FTPS" at bounding box center [629, 332] width 521 height 31
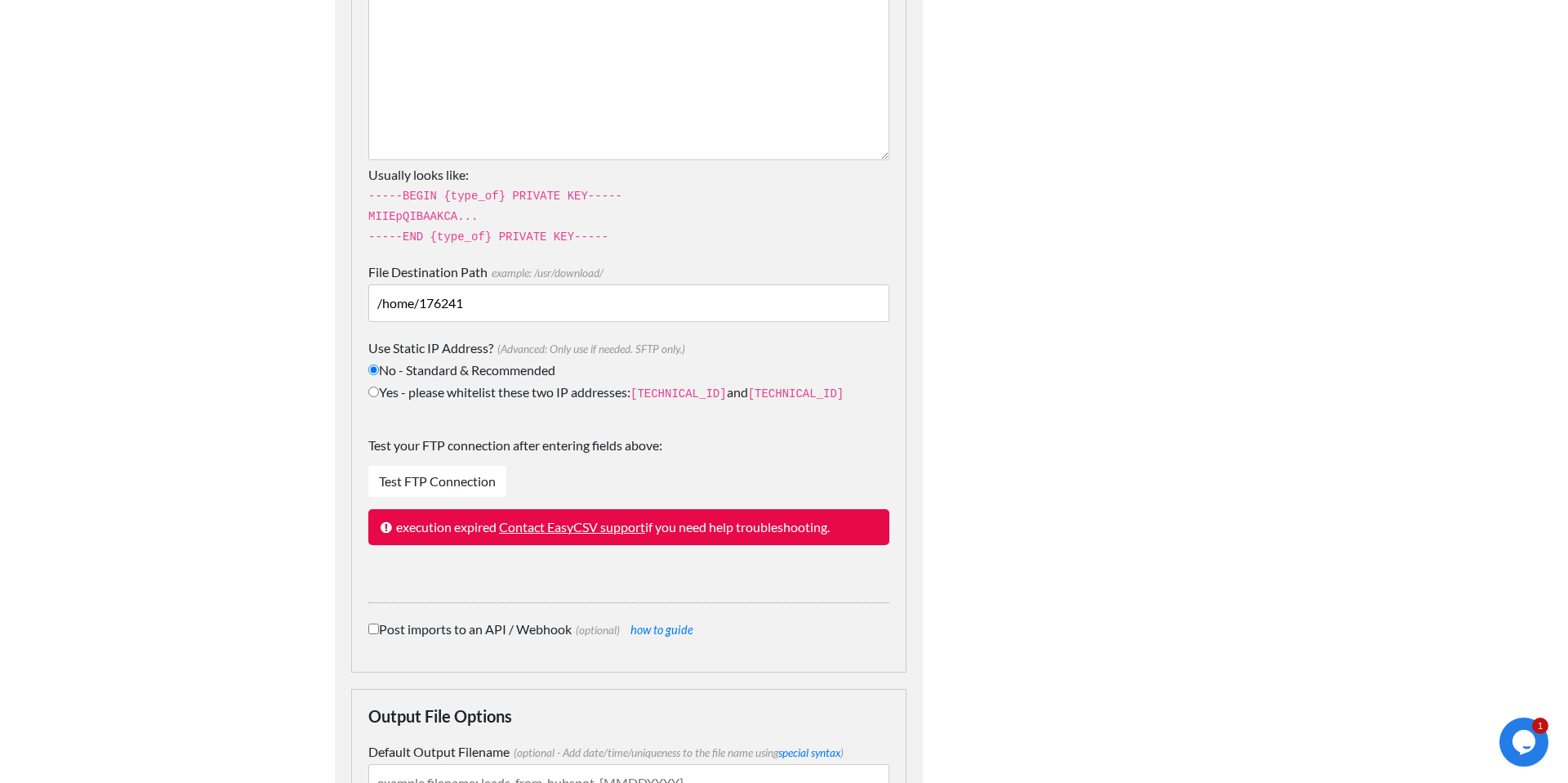
scroll to position [960, 0]
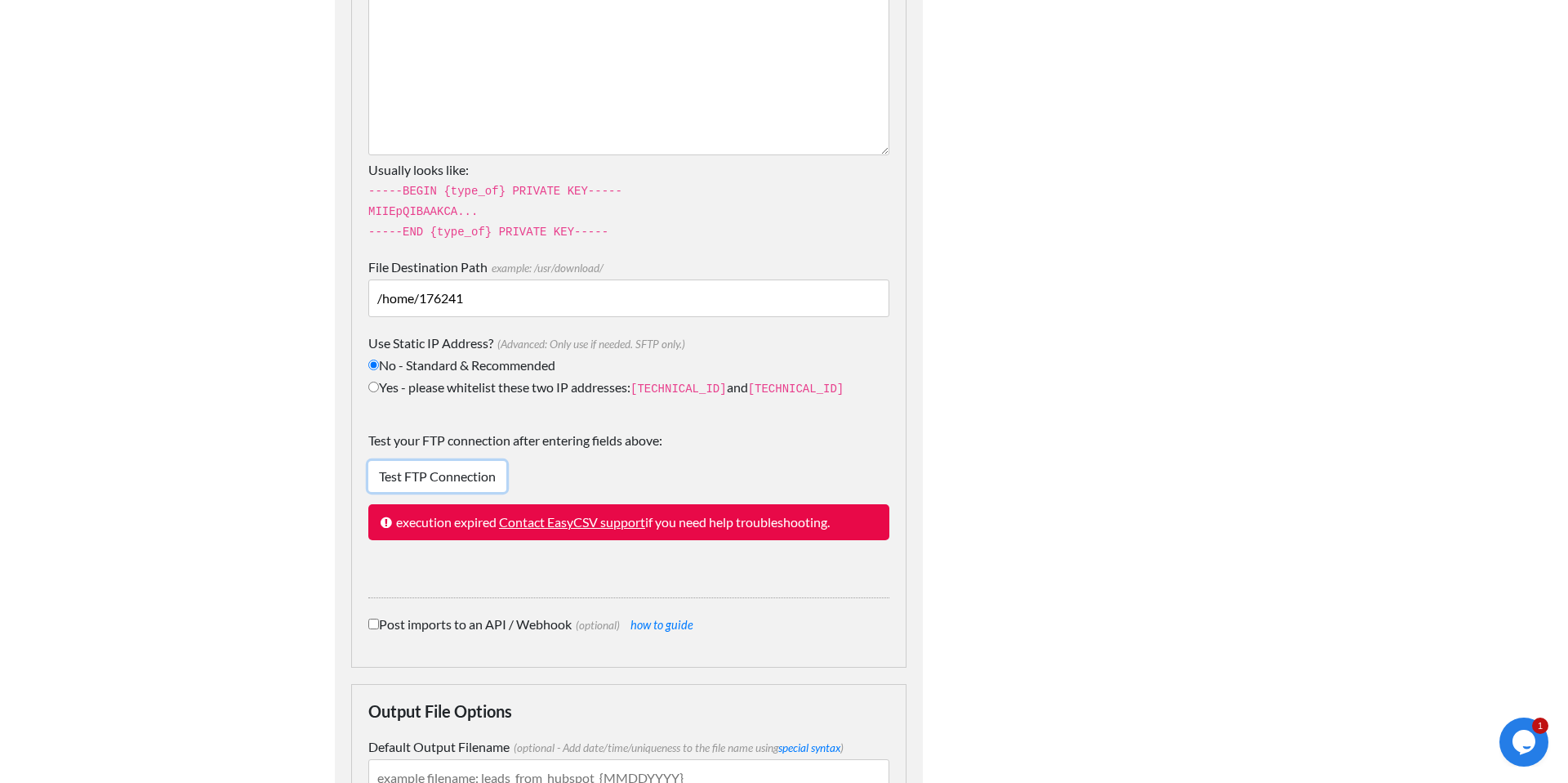
click at [463, 461] on link "Test FTP Connection" at bounding box center [437, 476] width 138 height 31
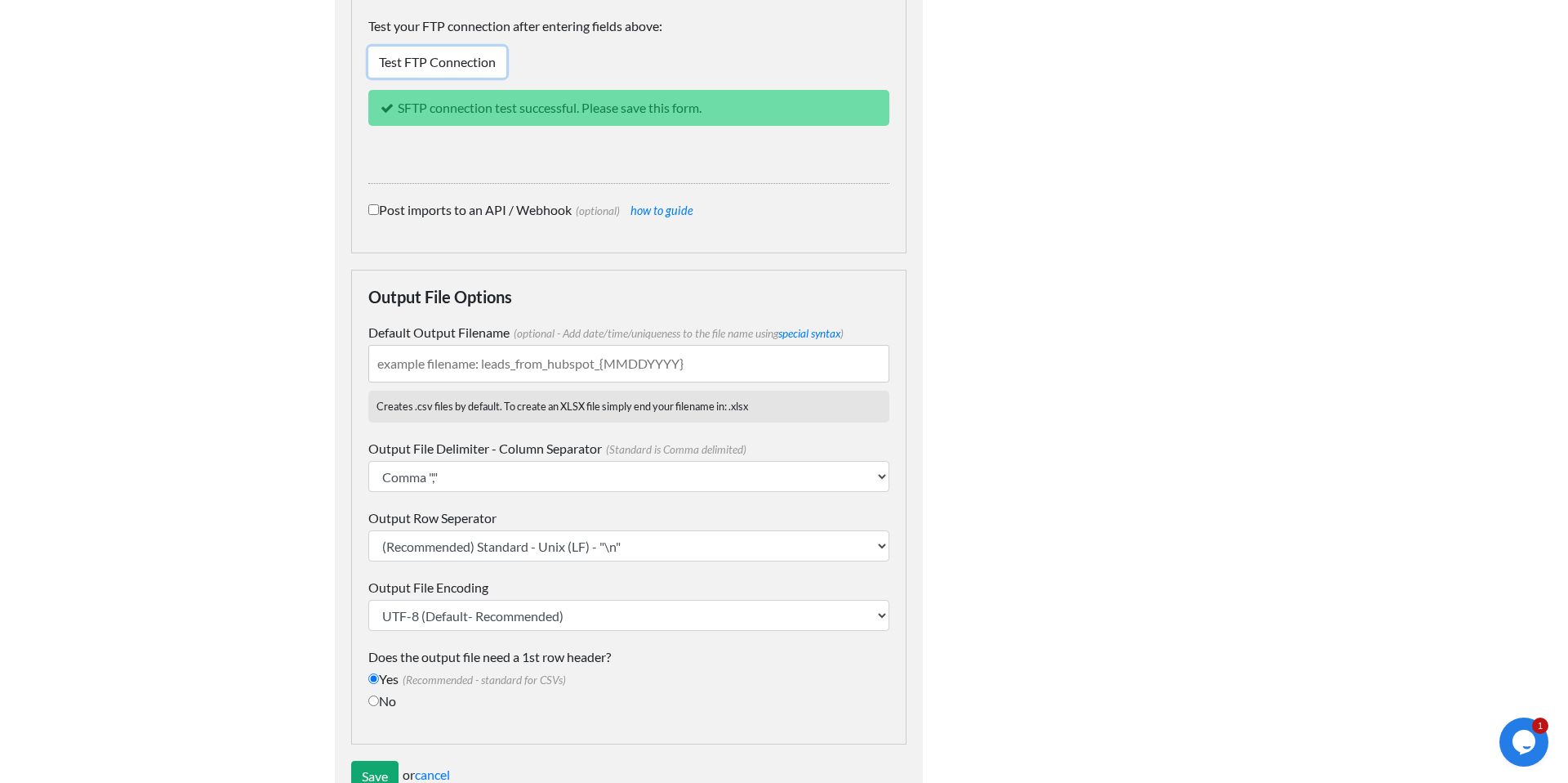
scroll to position [1407, 0]
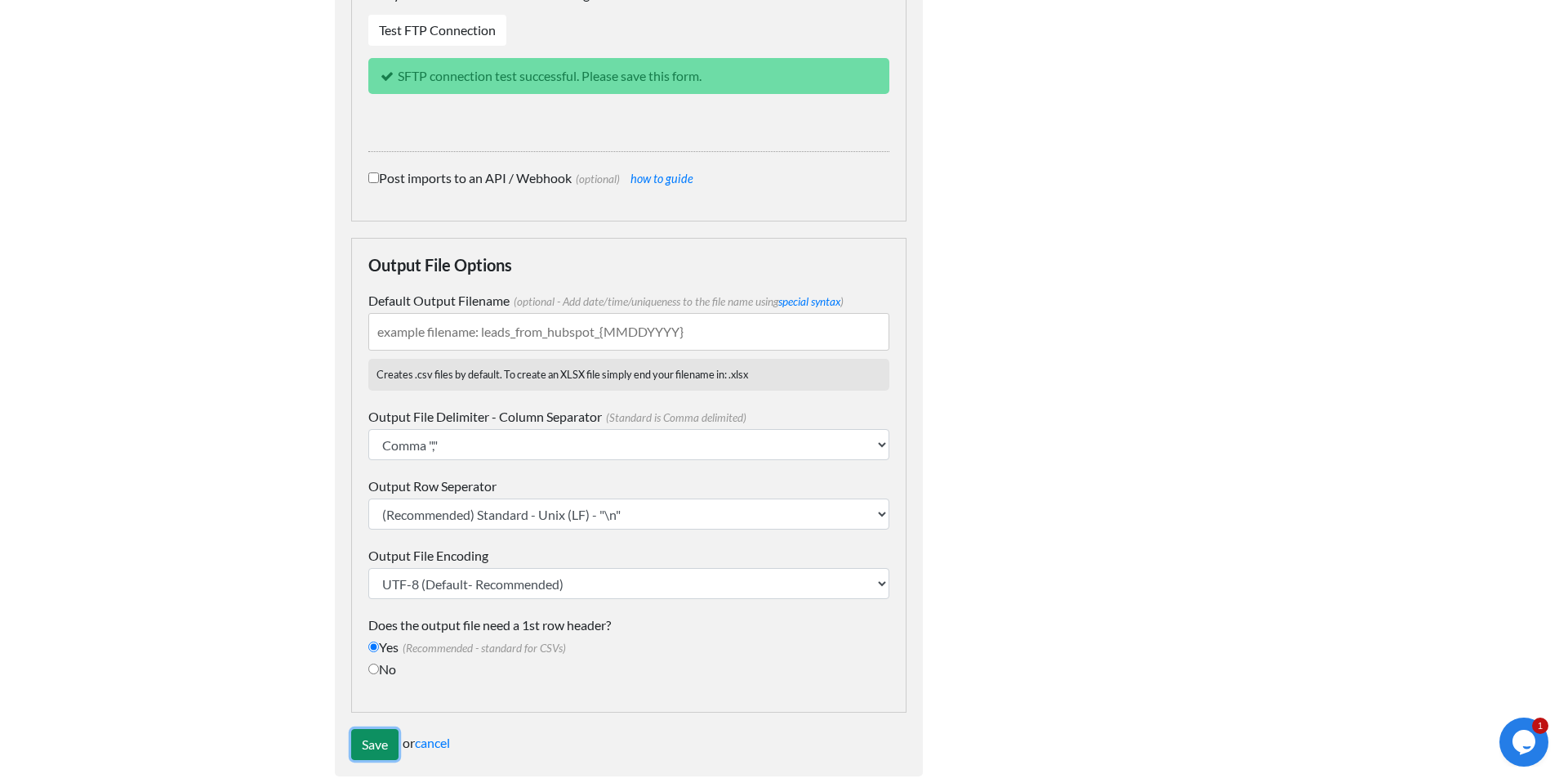
click at [358, 728] on input "Save" at bounding box center [376, 743] width 48 height 31
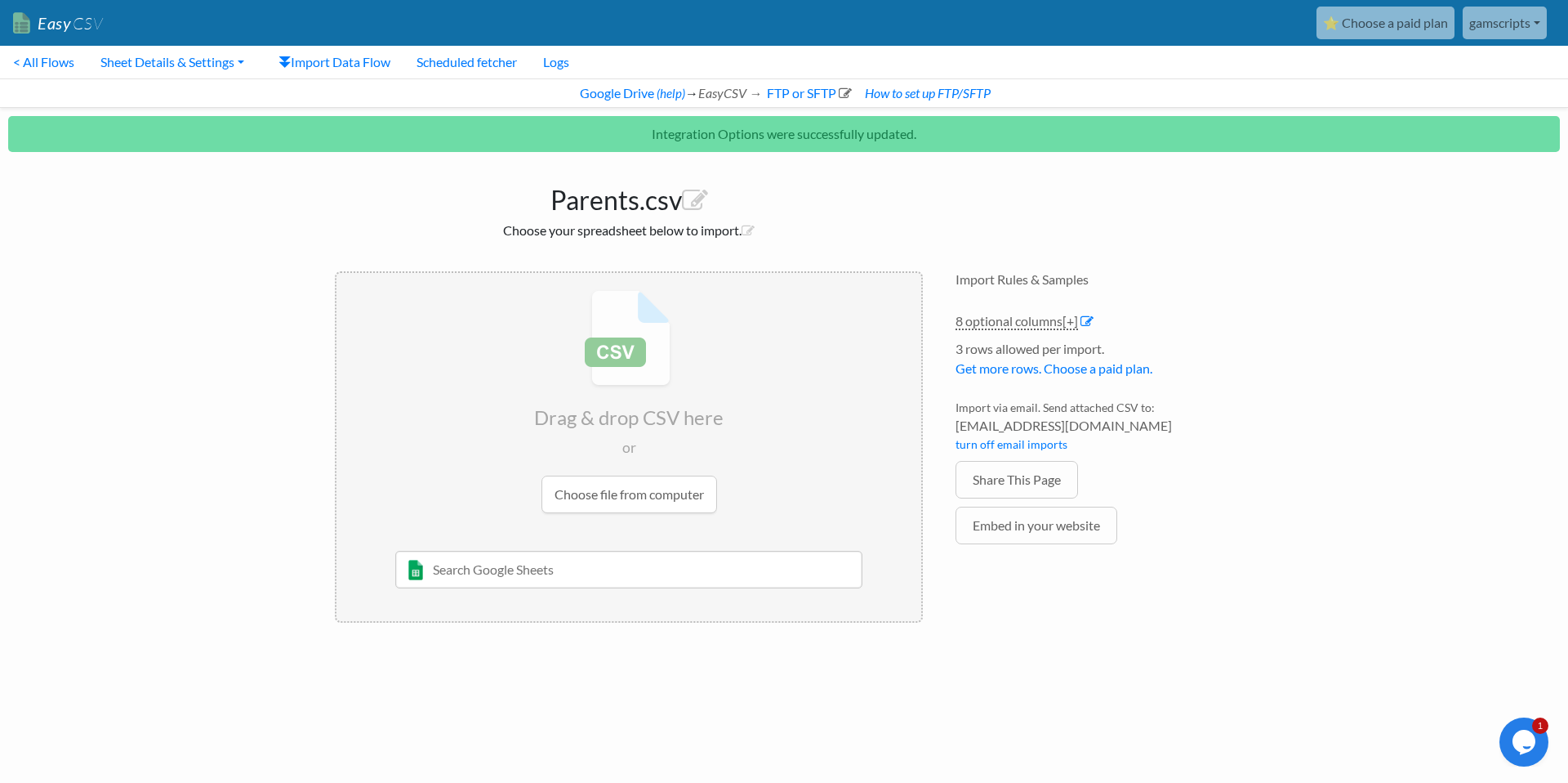
click at [609, 568] on input "text" at bounding box center [630, 570] width 468 height 38
type input "paren"
click at [547, 606] on div "Parents" at bounding box center [642, 603] width 421 height 20
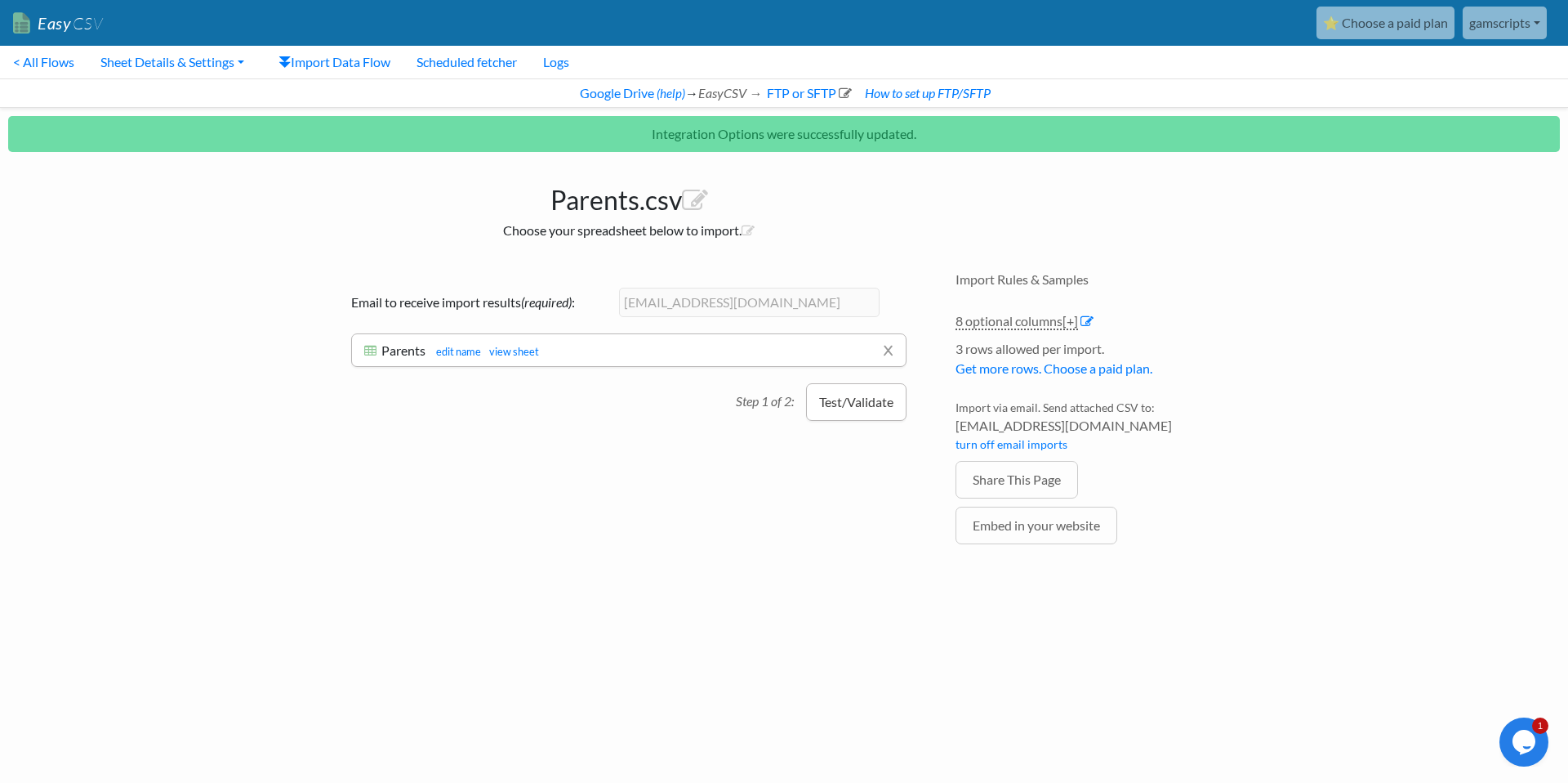
click at [858, 401] on button "Test/Validate" at bounding box center [856, 402] width 101 height 38
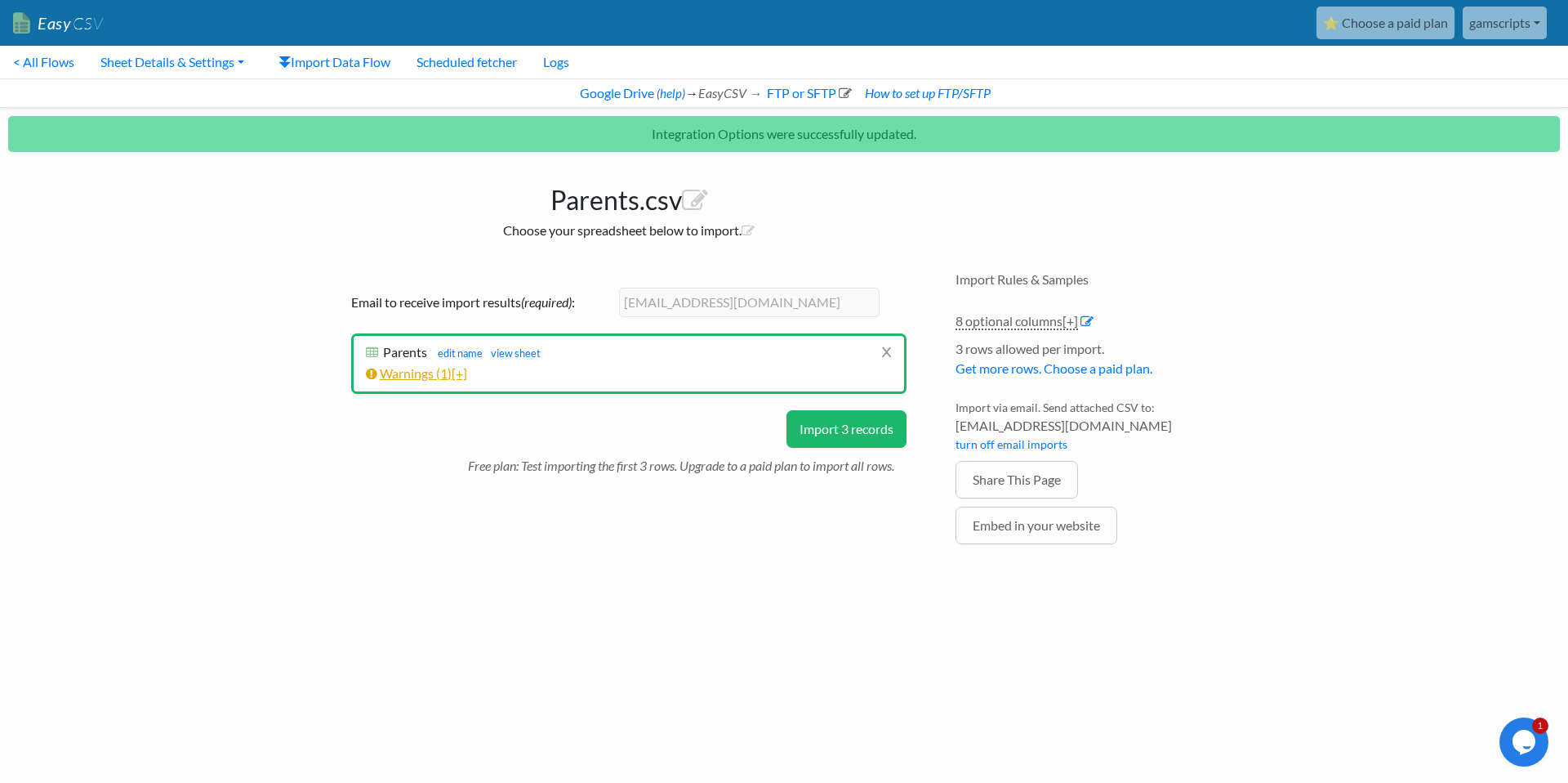
click at [440, 376] on link "Warnings ( 1 ) [+]" at bounding box center [416, 374] width 102 height 16
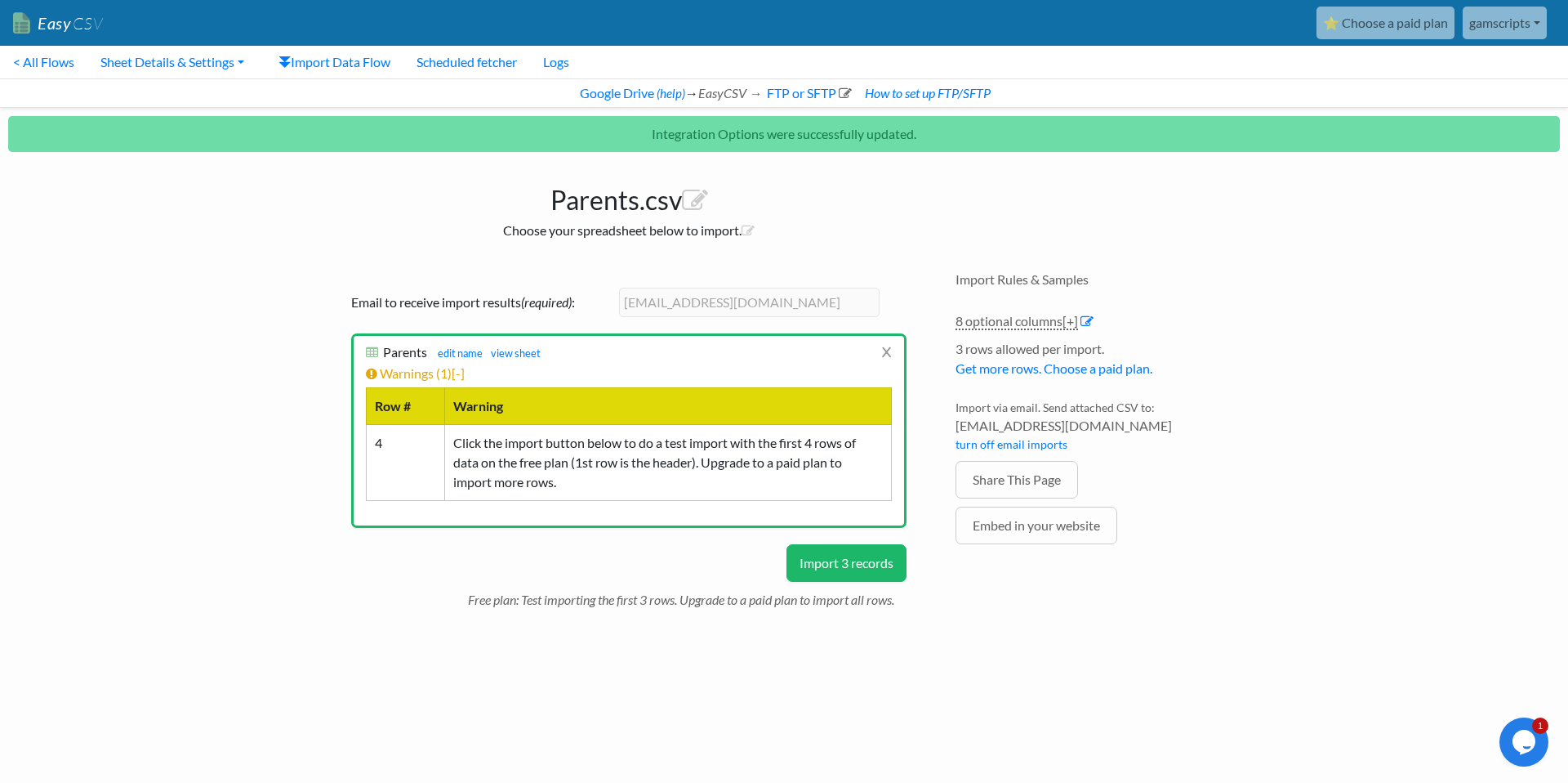
click at [821, 558] on button "Import 3 records" at bounding box center [847, 563] width 121 height 38
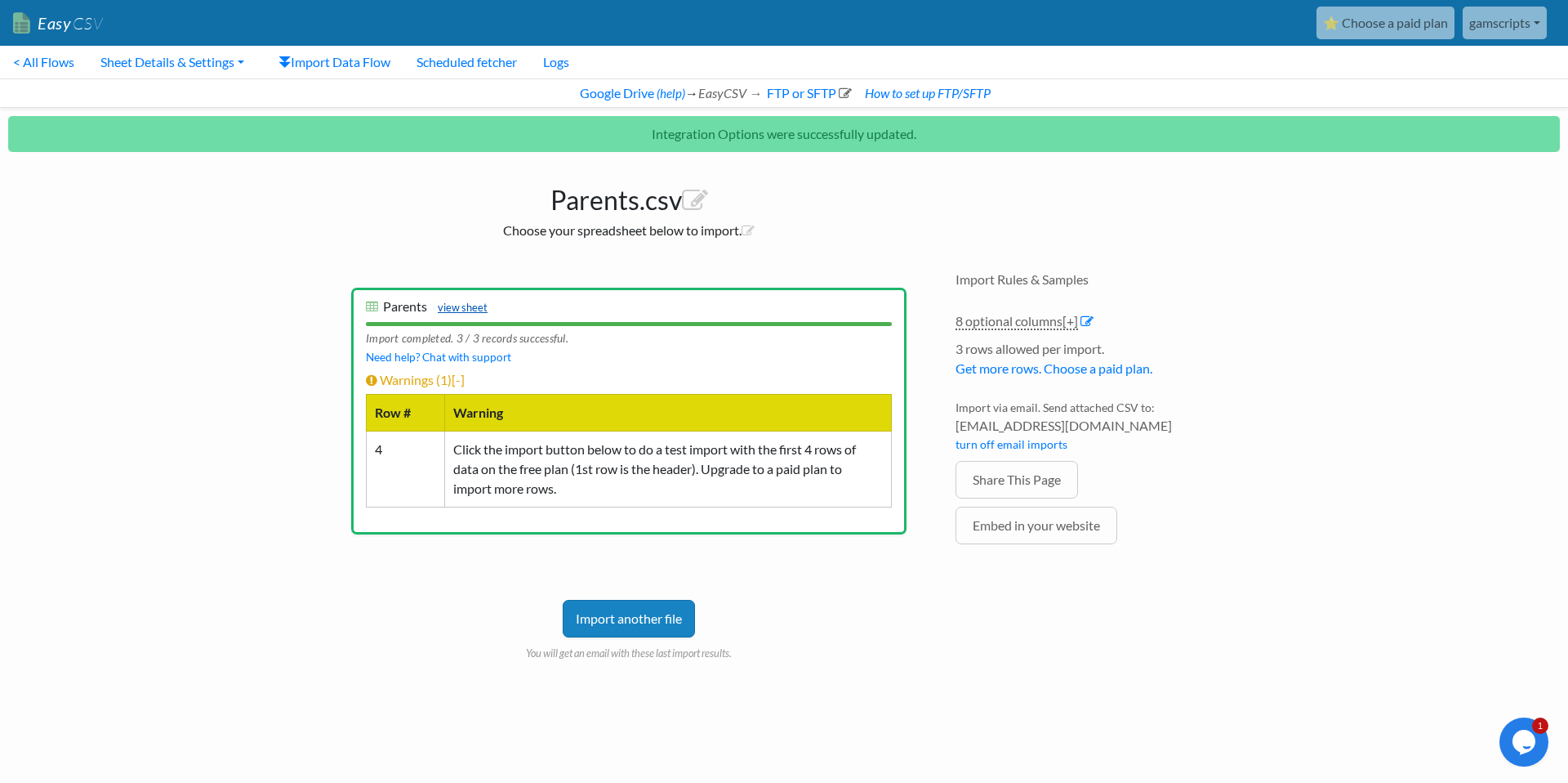
click at [479, 307] on link "view sheet" at bounding box center [458, 307] width 58 height 13
click at [812, 553] on div "Import another file You will get an email with these last import results." at bounding box center [630, 606] width 556 height 111
click at [63, 61] on link "< All Flows" at bounding box center [44, 62] width 88 height 33
